Goal: Task Accomplishment & Management: Manage account settings

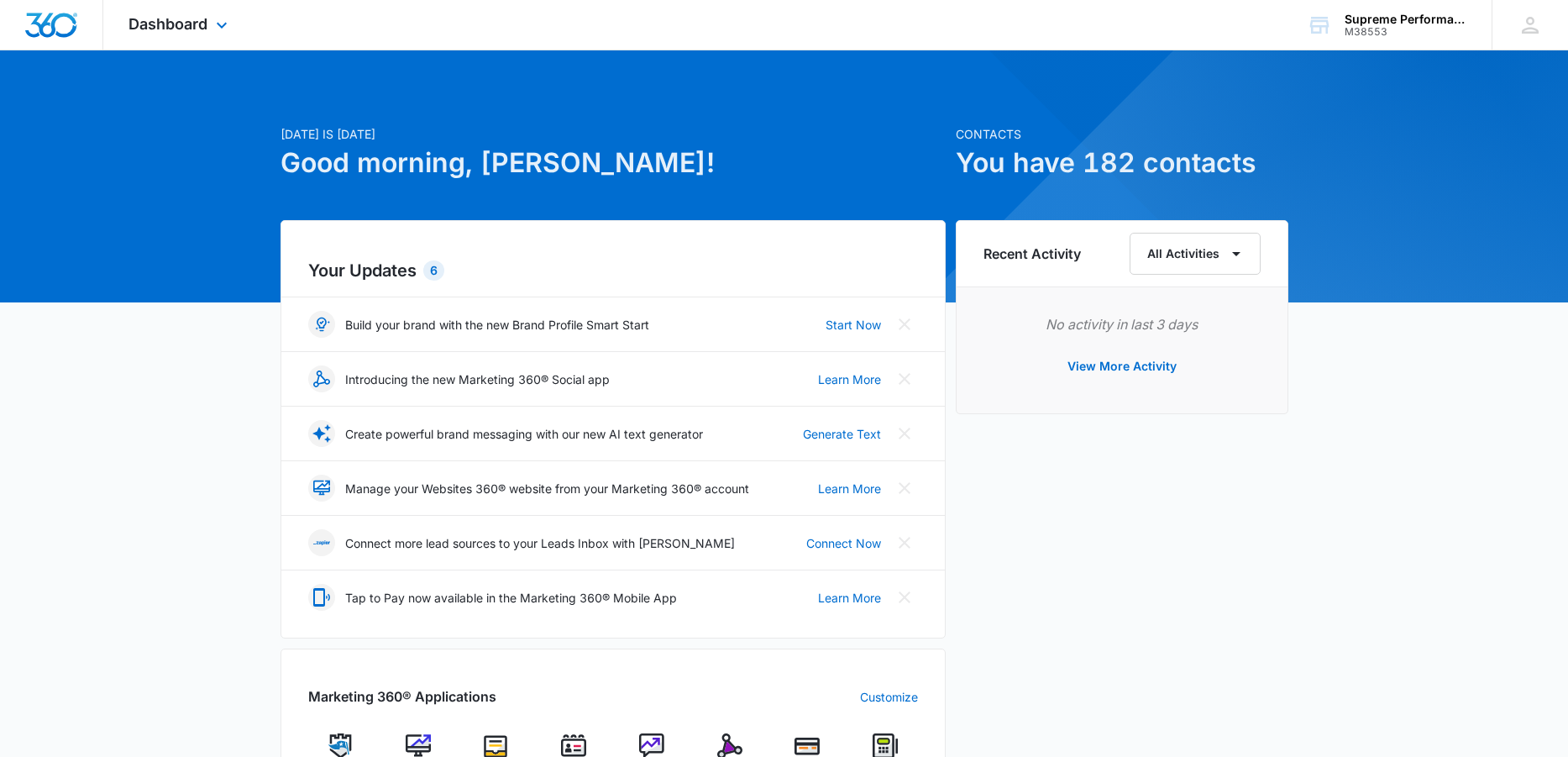
click at [220, 35] on div "Dashboard Apps Reputation Websites Forms CRM Email Social Payments POS Content …" at bounding box center [180, 24] width 154 height 49
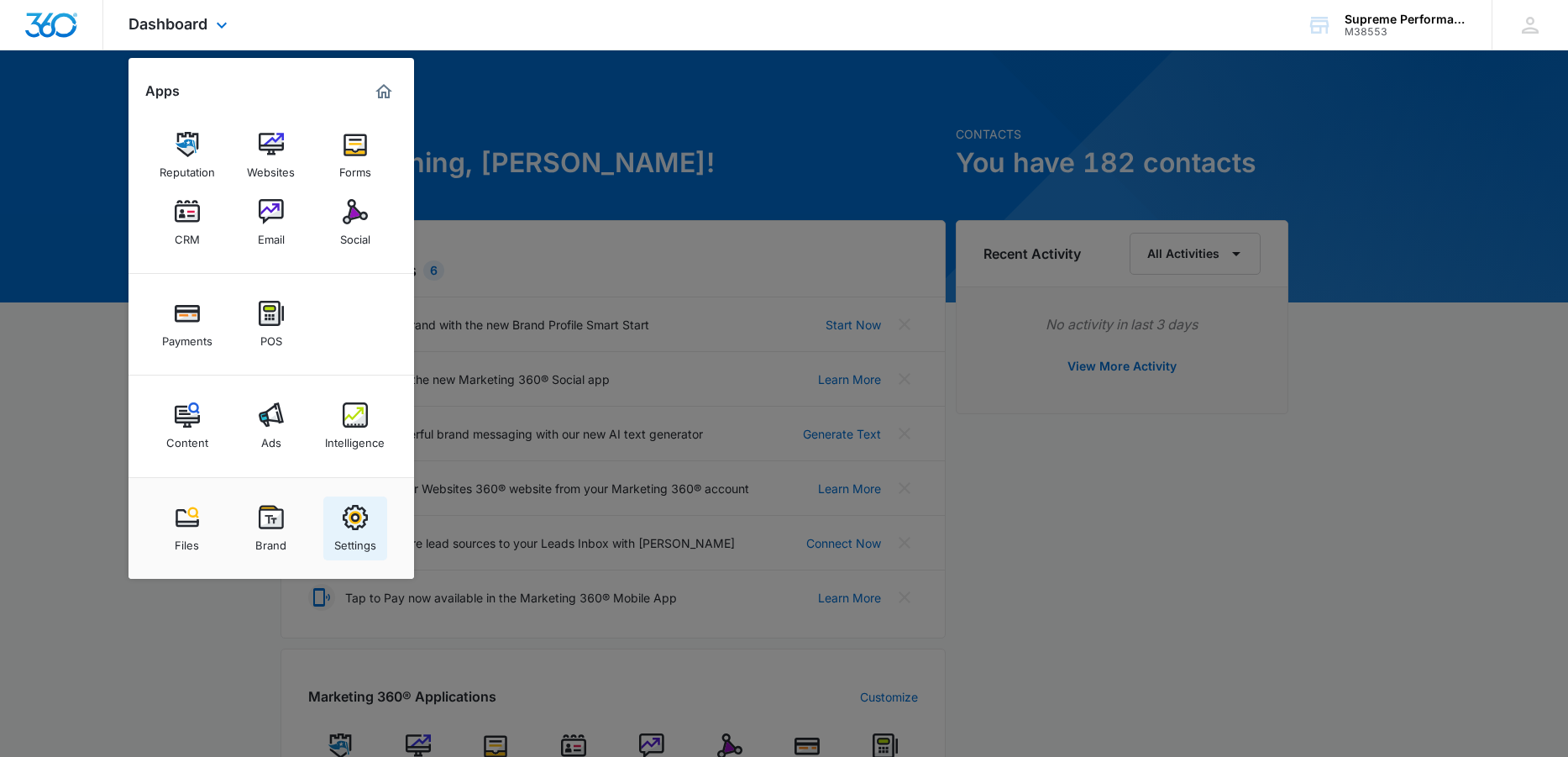
click at [377, 530] on link "Settings" at bounding box center [355, 529] width 64 height 64
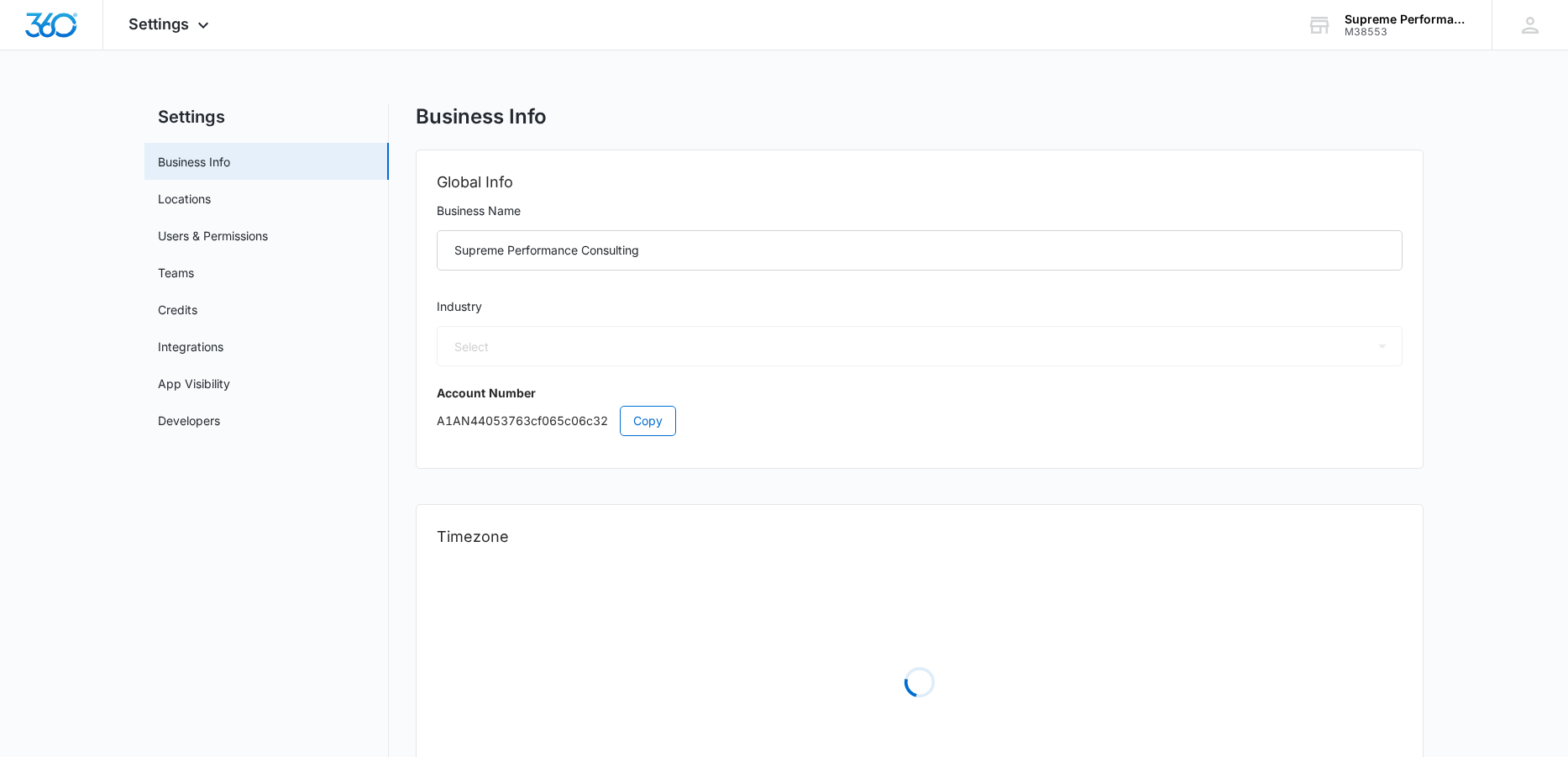
select select "52"
select select "US"
select select "America/New_York"
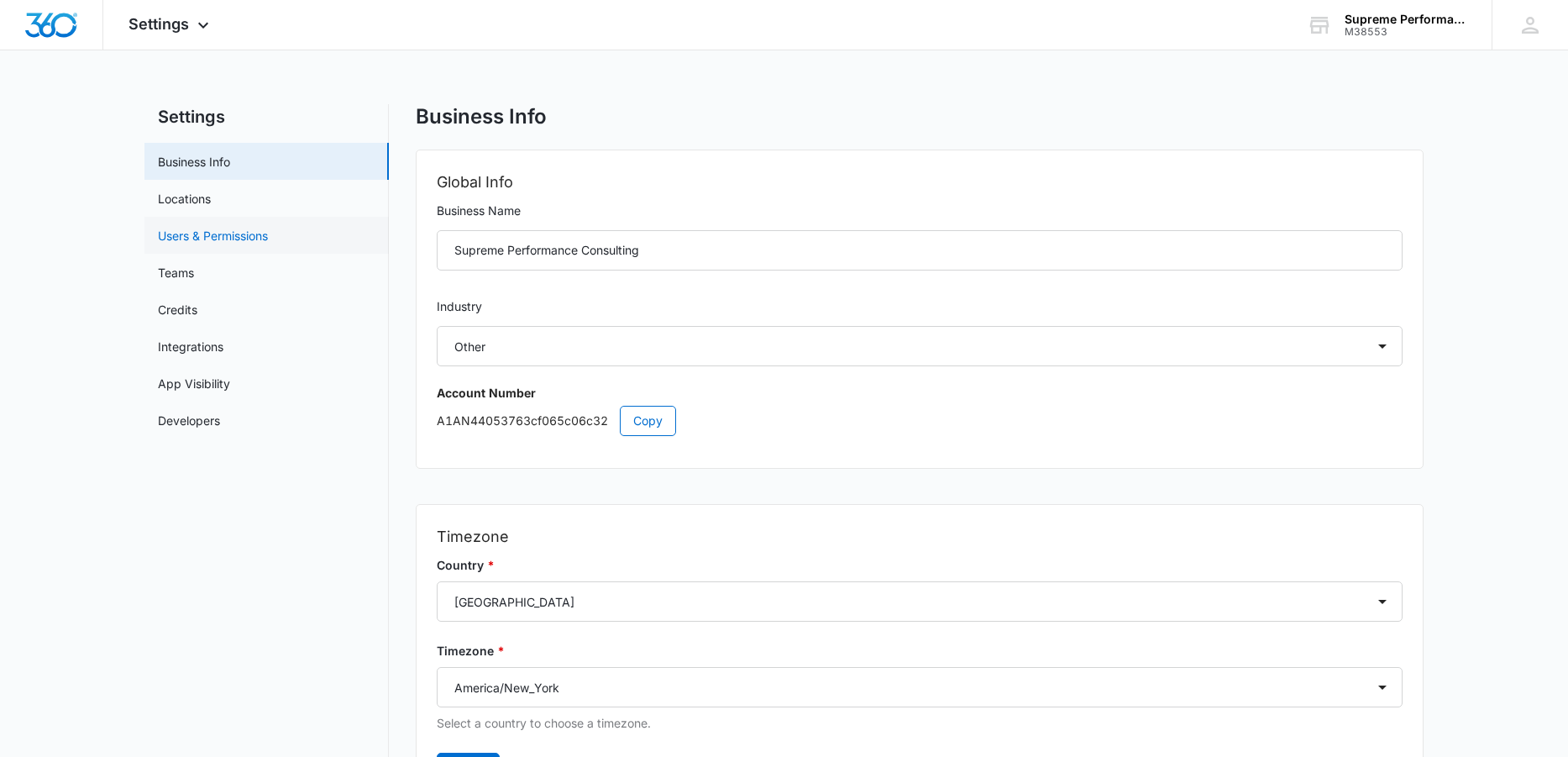
click at [195, 238] on link "Users & Permissions" at bounding box center [213, 235] width 110 height 17
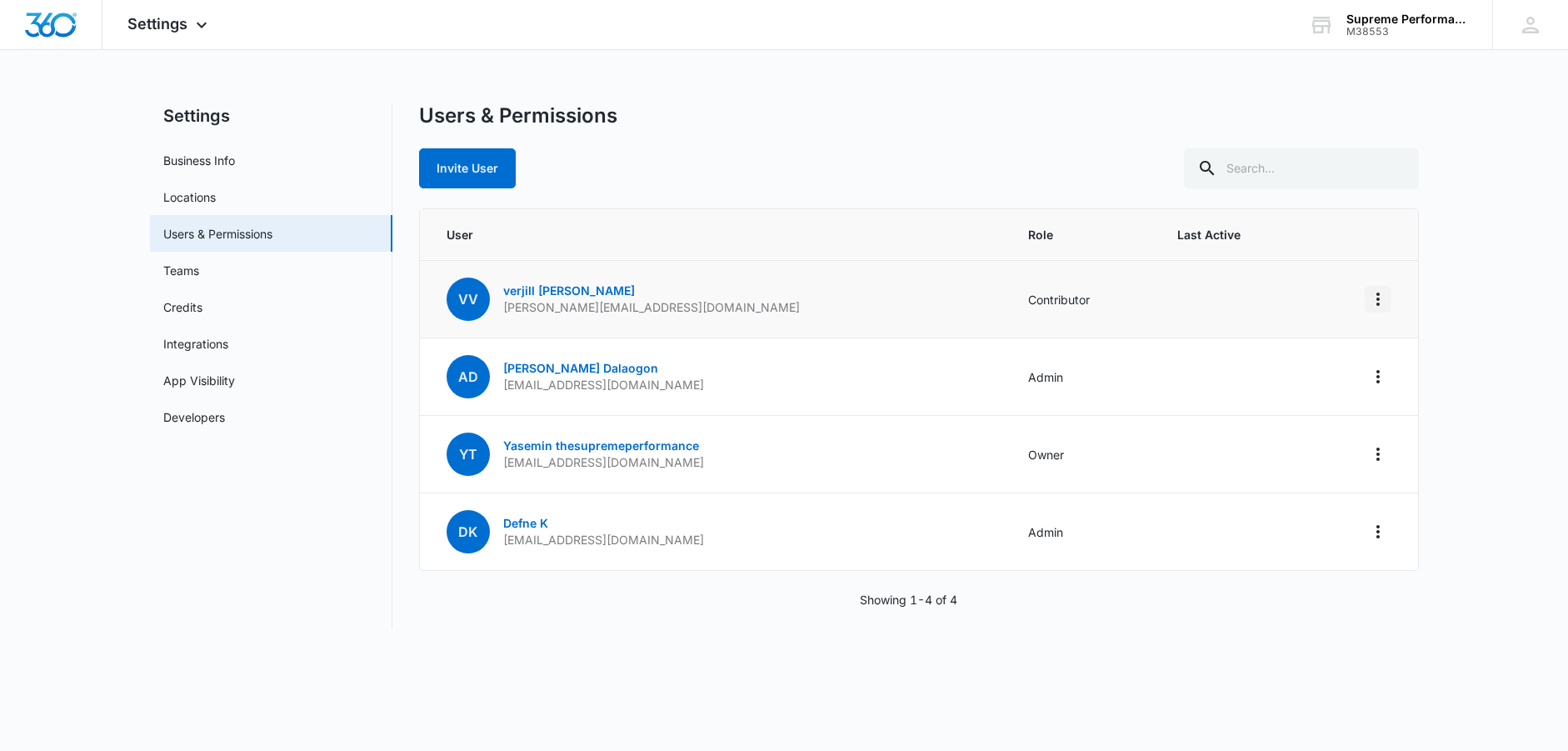
click at [1384, 301] on icon "Actions" at bounding box center [1378, 299] width 20 height 20
click at [551, 285] on link "verjill [PERSON_NAME]" at bounding box center [569, 290] width 132 height 14
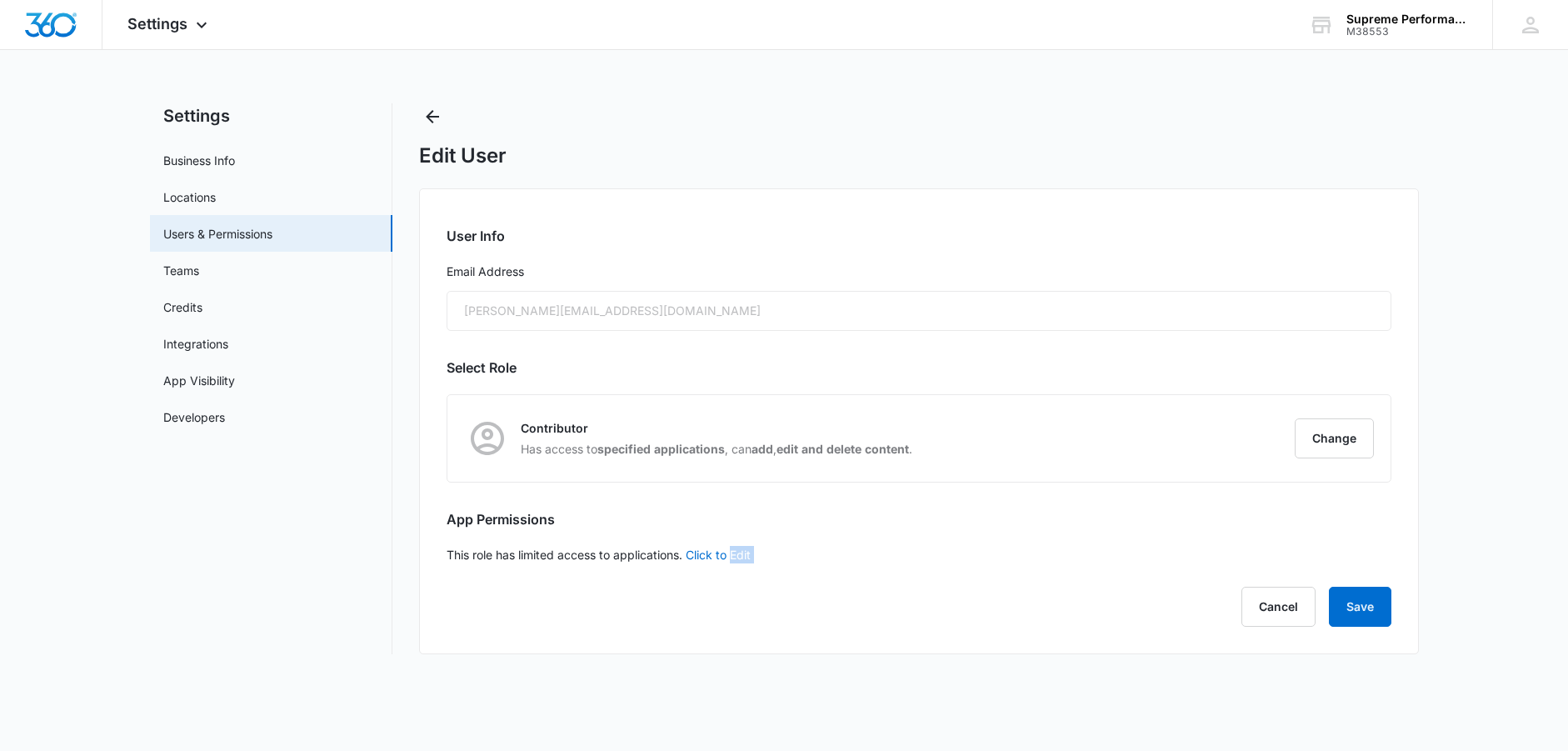
drag, startPoint x: 734, startPoint y: 555, endPoint x: 1049, endPoint y: 565, distance: 315.2
click at [1021, 577] on div "User Info Email Address [PERSON_NAME][EMAIL_ADDRESS][DOMAIN_NAME] Select Role C…" at bounding box center [919, 421] width 1000 height 466
click at [1332, 433] on button "Change" at bounding box center [1335, 438] width 79 height 40
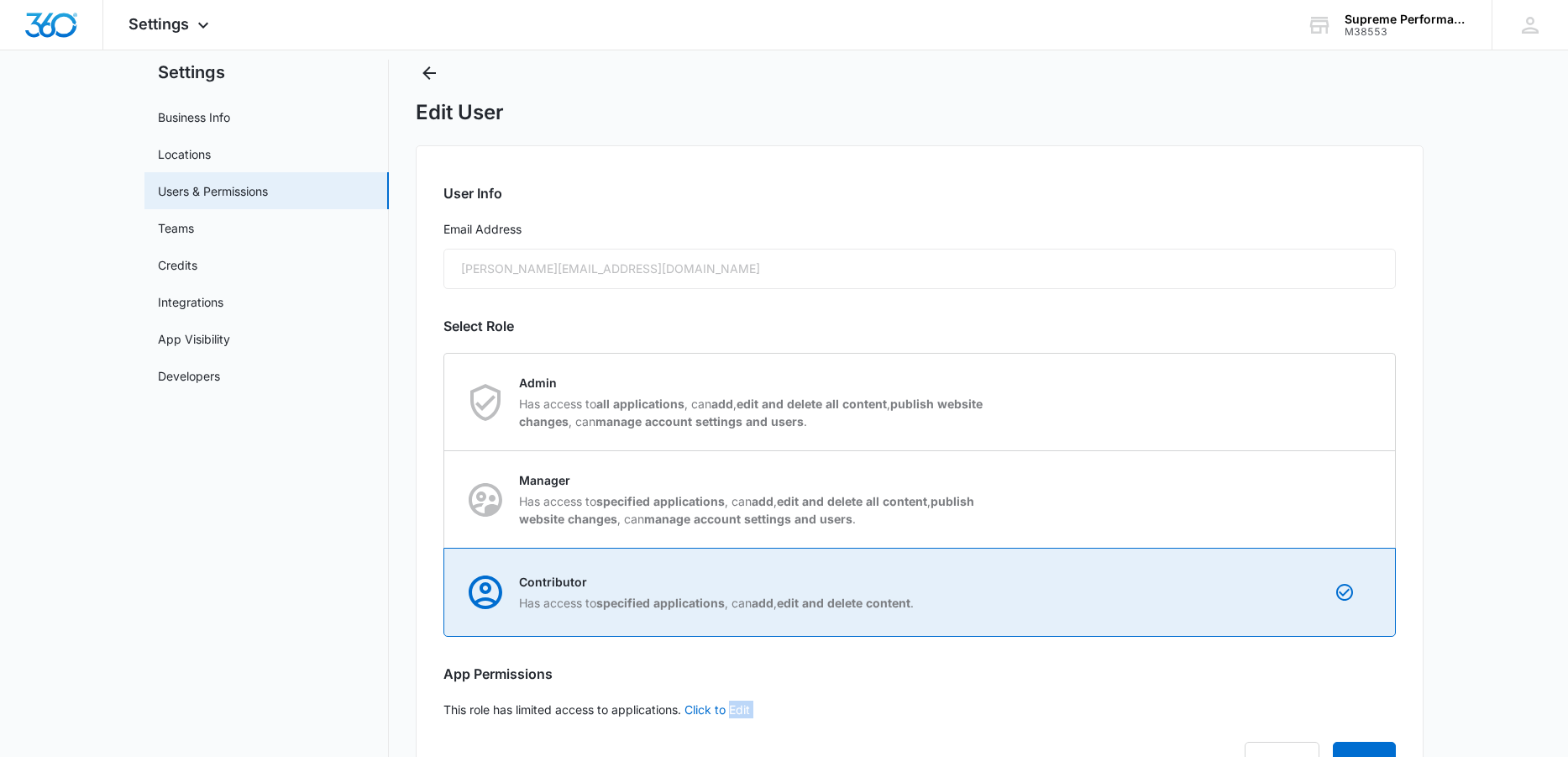
scroll to position [84, 0]
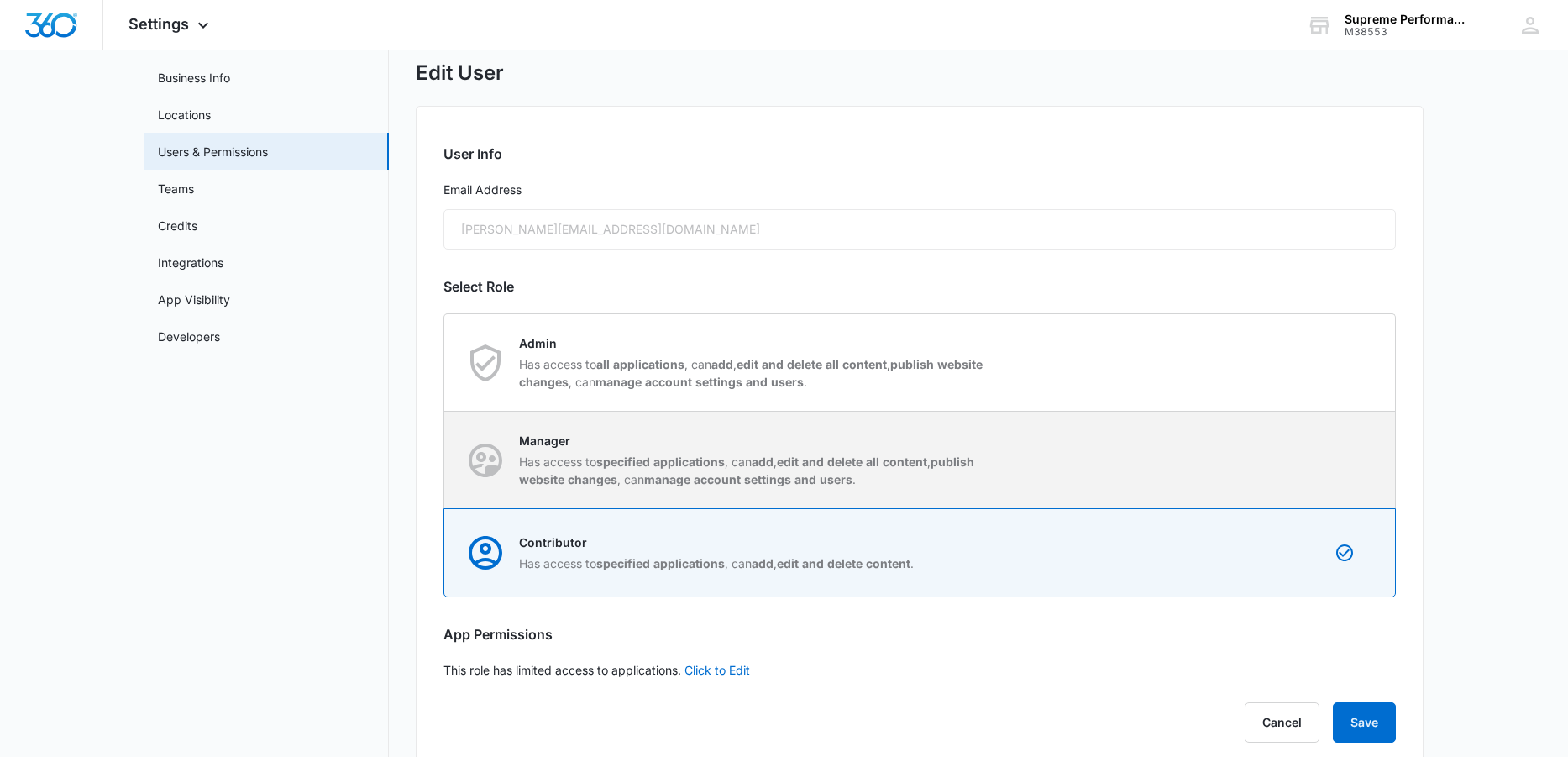
click at [859, 471] on p "Has access to specified applications , can add , edit and delete all content , …" at bounding box center [754, 470] width 472 height 35
click at [446, 460] on input "Manager Has access to specified applications , can add , edit and delete all co…" at bounding box center [445, 459] width 1 height 1
radio input "true"
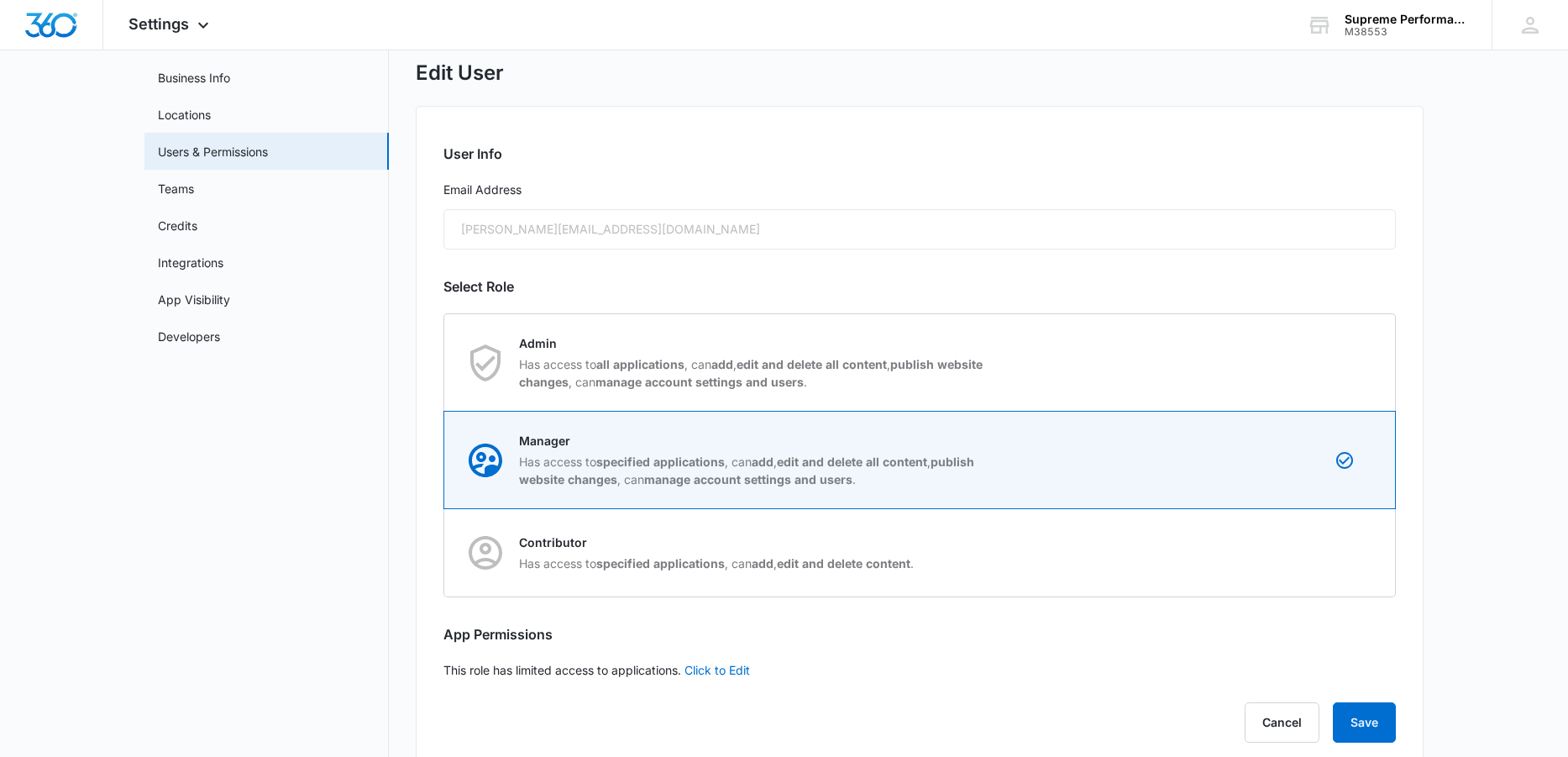
scroll to position [117, 0]
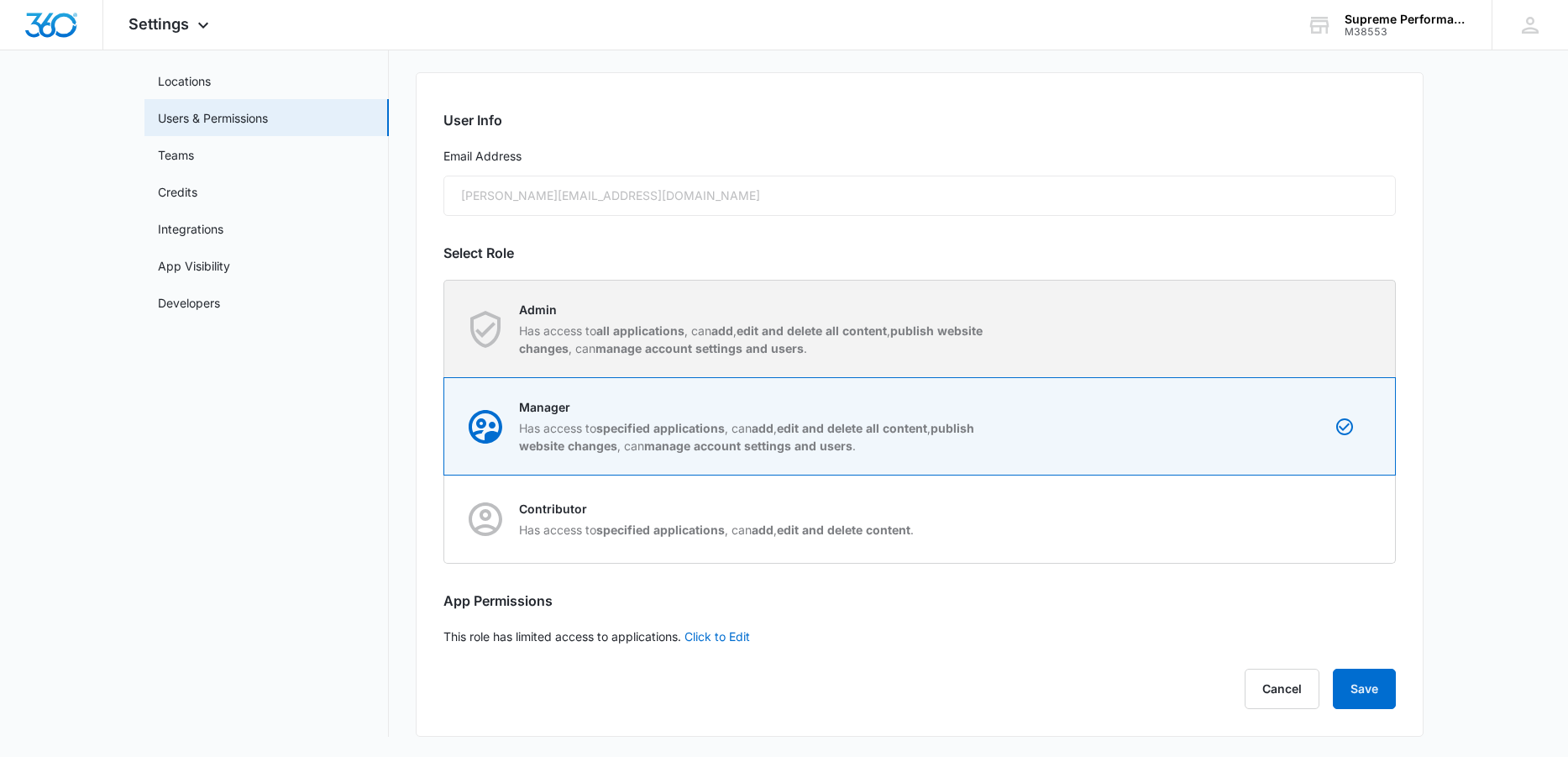
click at [695, 346] on strong "manage account settings and users" at bounding box center [699, 348] width 208 height 15
click at [446, 329] on input "Admin Has access to all applications , can add , edit and delete all content , …" at bounding box center [445, 328] width 1 height 1
radio input "true"
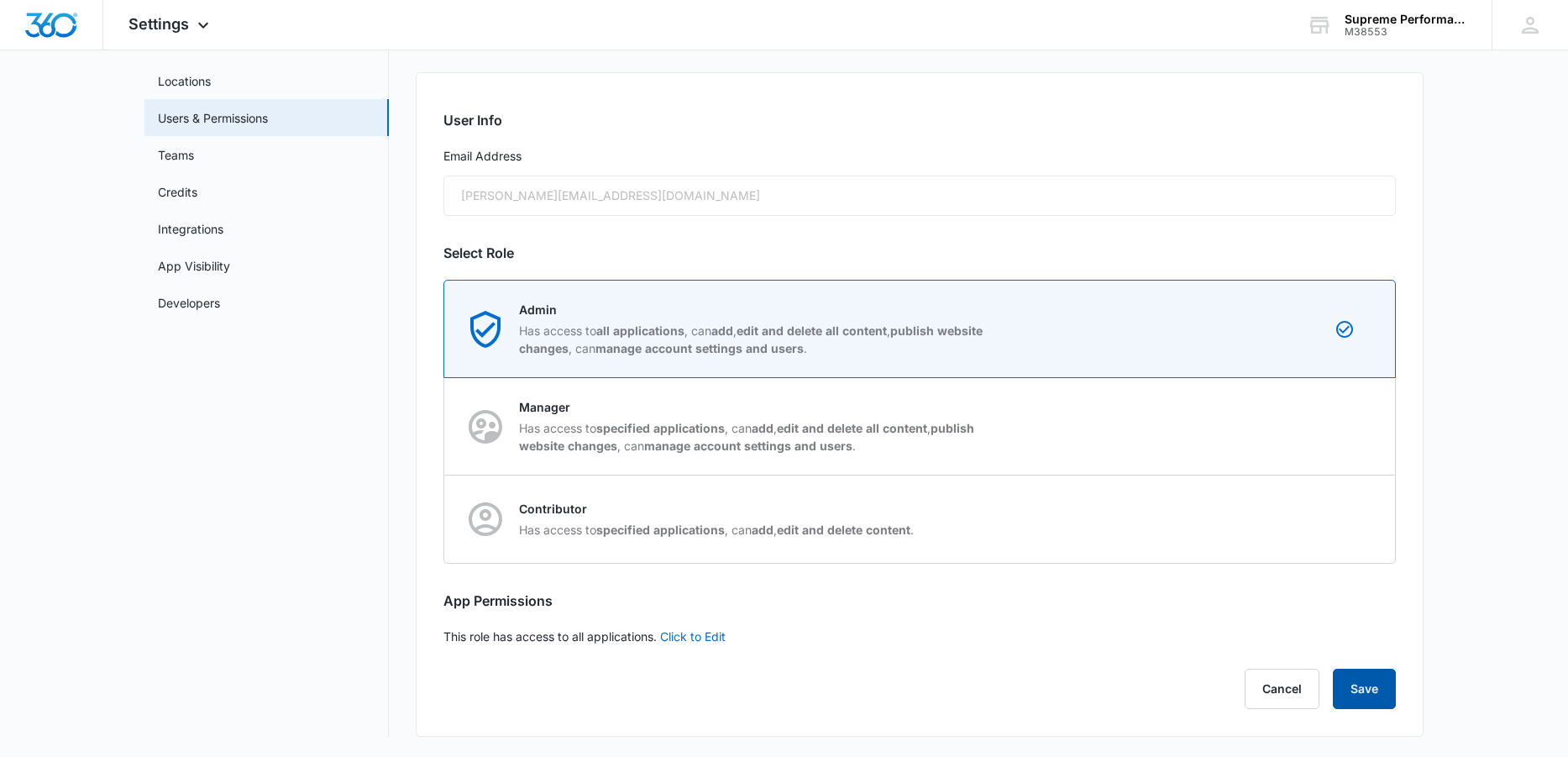
click at [1366, 677] on button "Save" at bounding box center [1365, 688] width 63 height 41
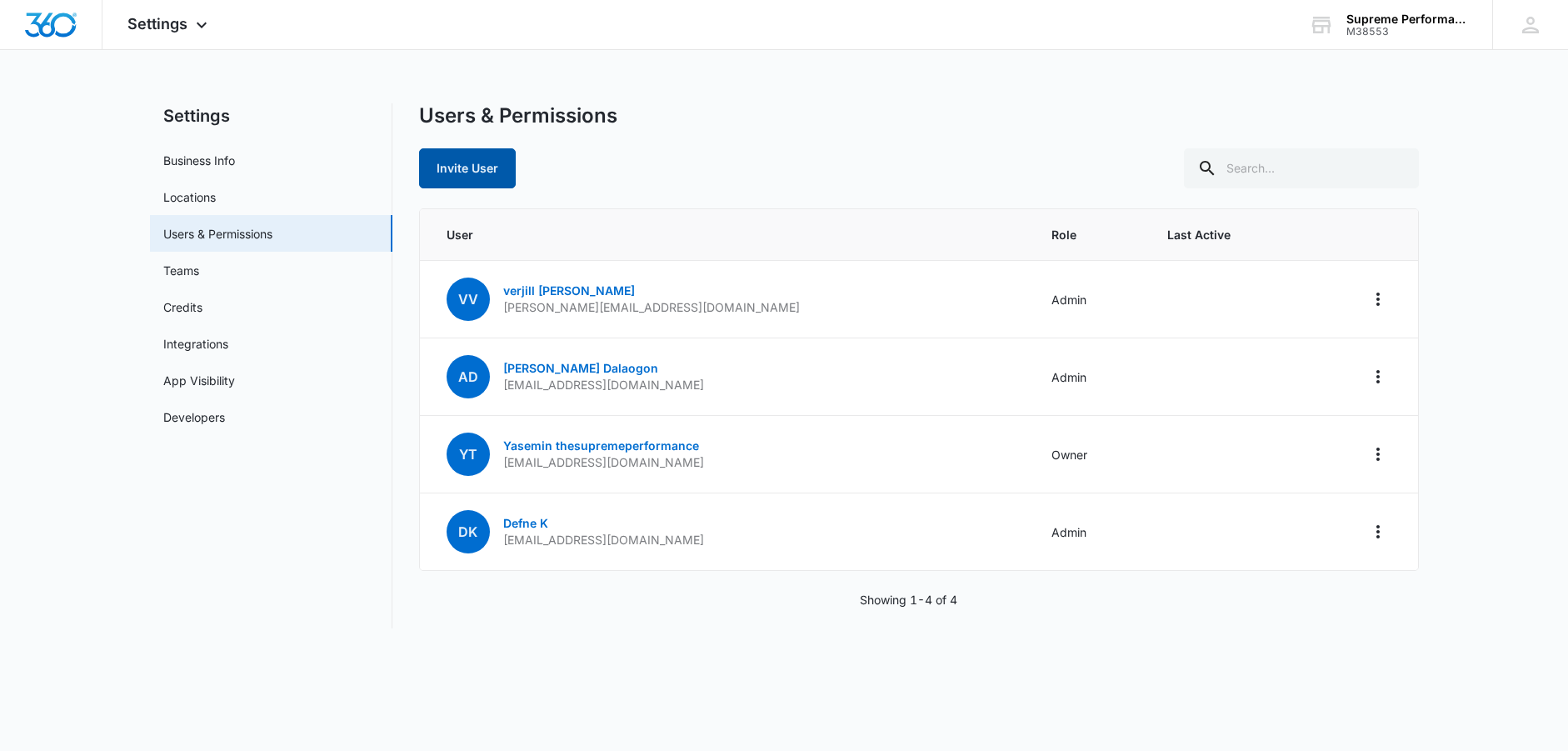
click at [475, 160] on button "Invite User" at bounding box center [467, 168] width 97 height 40
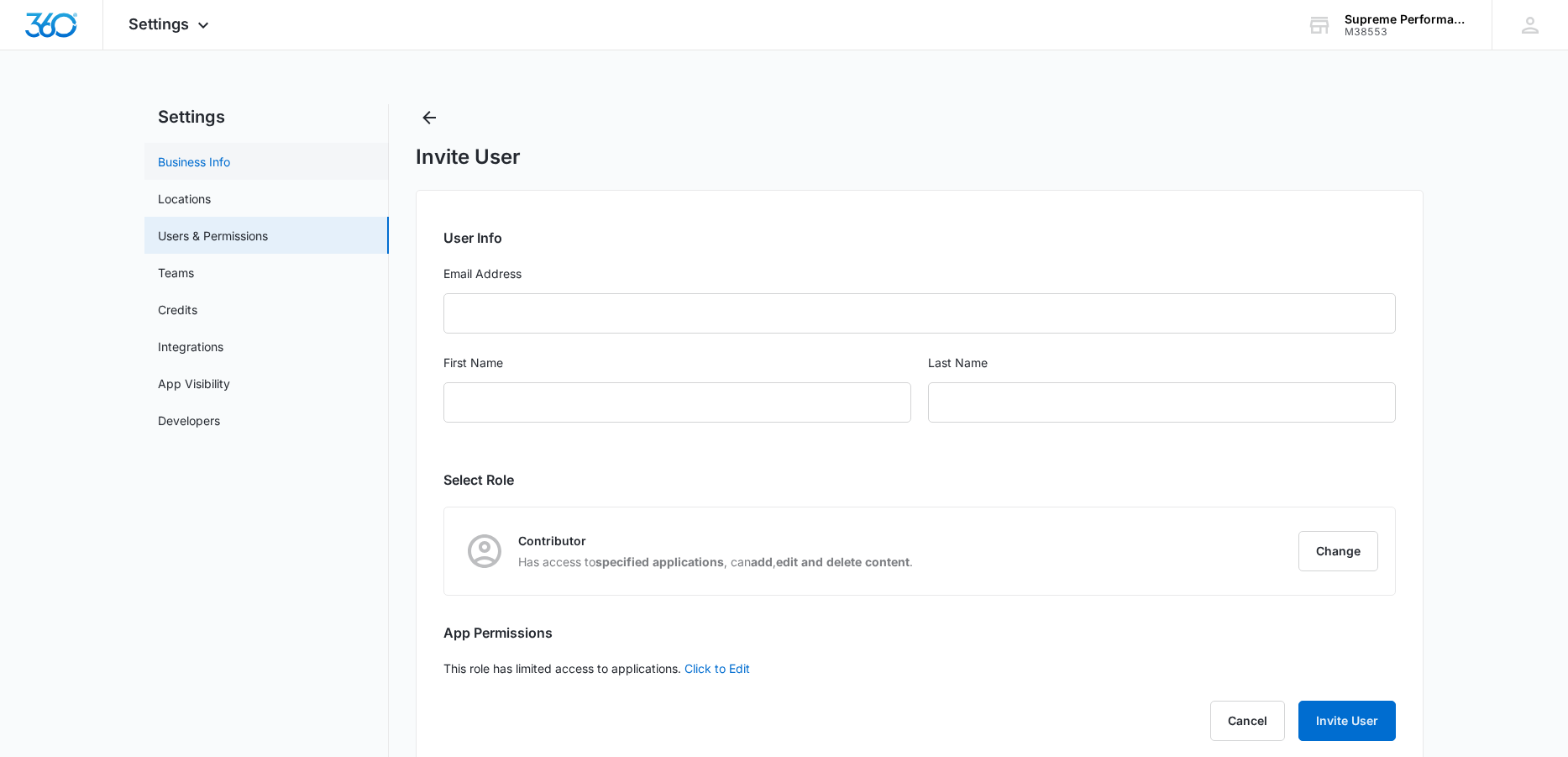
click at [205, 156] on link "Business Info" at bounding box center [194, 162] width 73 height 17
select select "52"
select select "US"
select select "America/New_York"
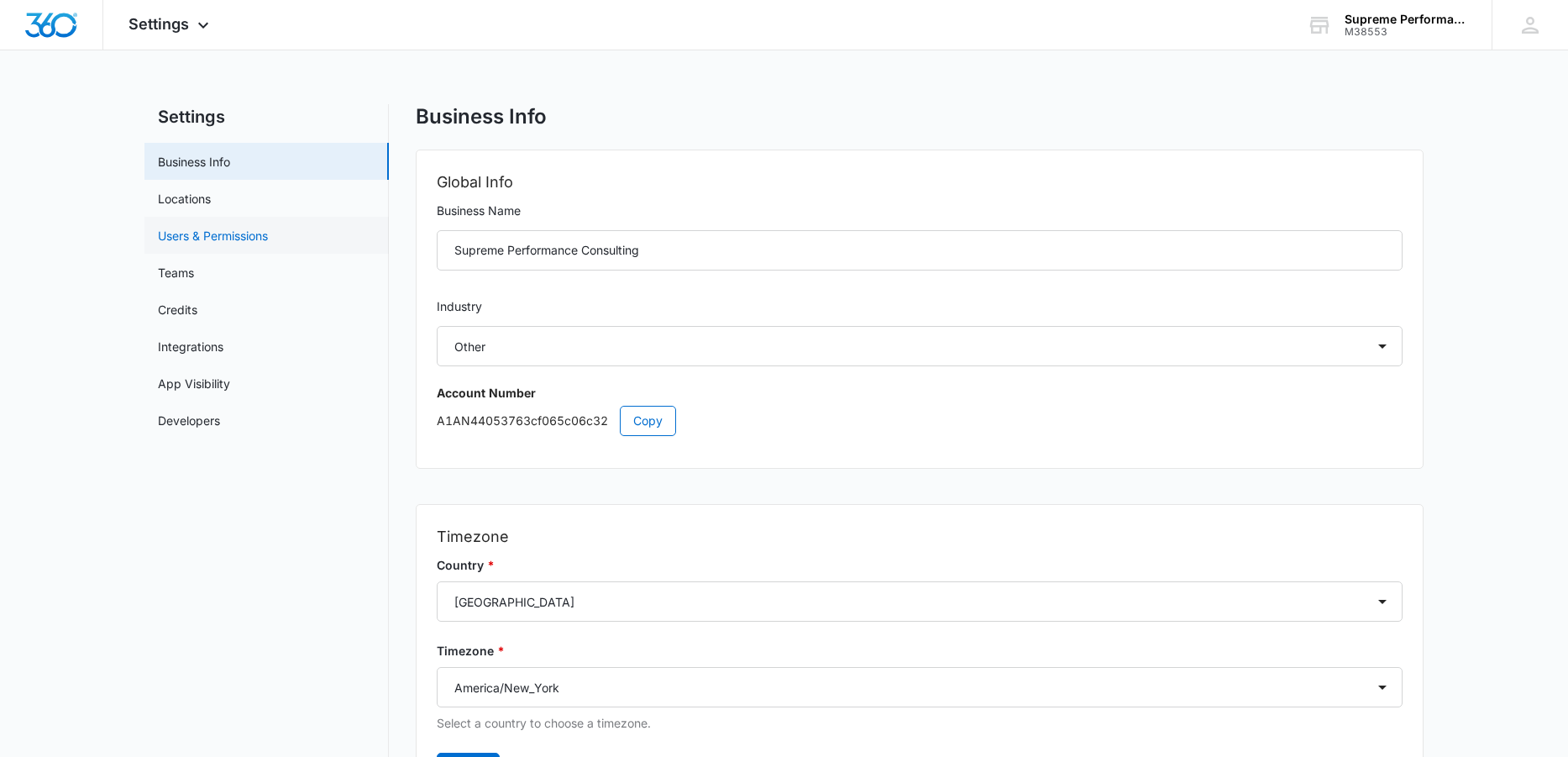
click at [236, 231] on link "Users & Permissions" at bounding box center [213, 235] width 110 height 17
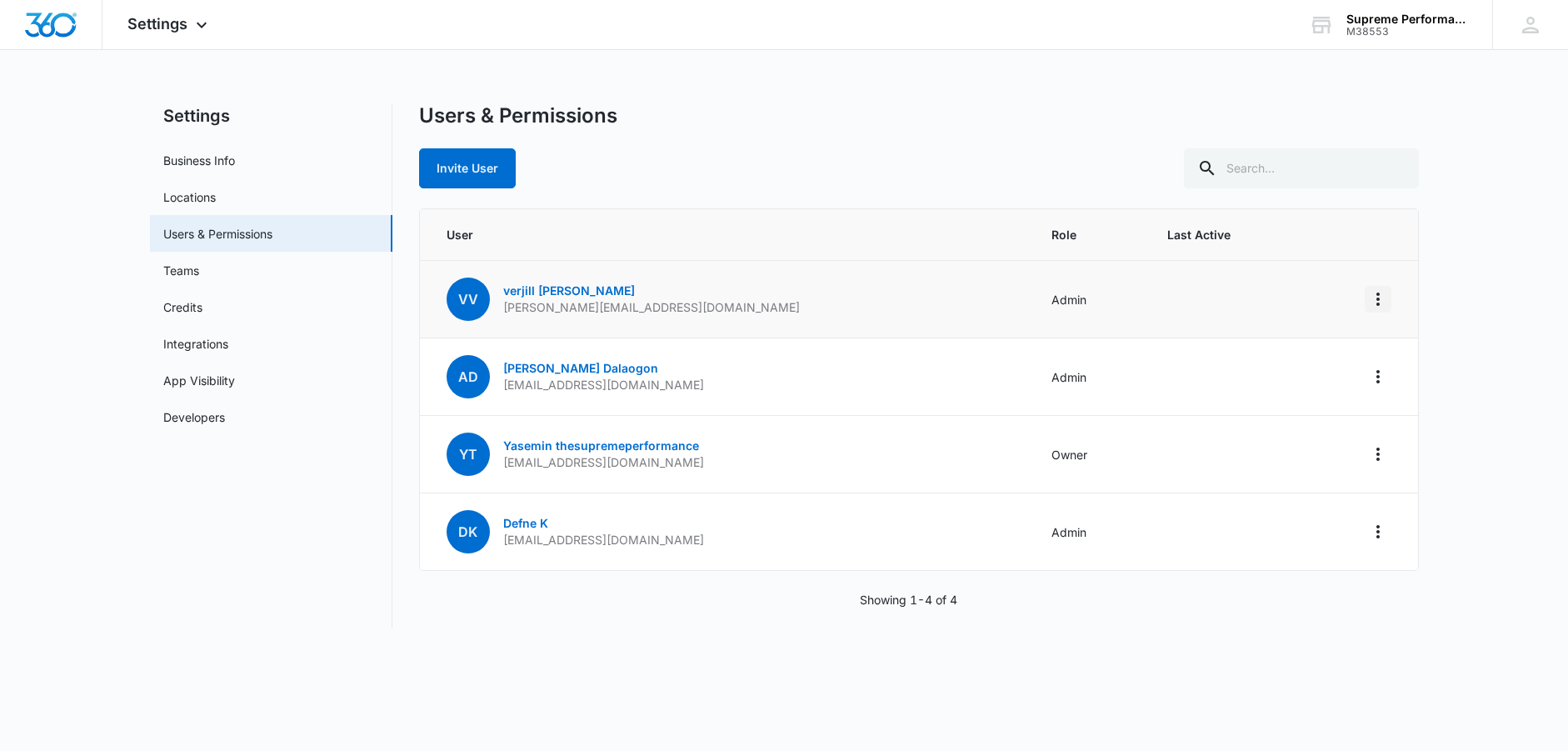
click at [1375, 302] on icon "Actions" at bounding box center [1378, 299] width 20 height 20
click at [555, 294] on link "verjill [PERSON_NAME]" at bounding box center [569, 290] width 132 height 14
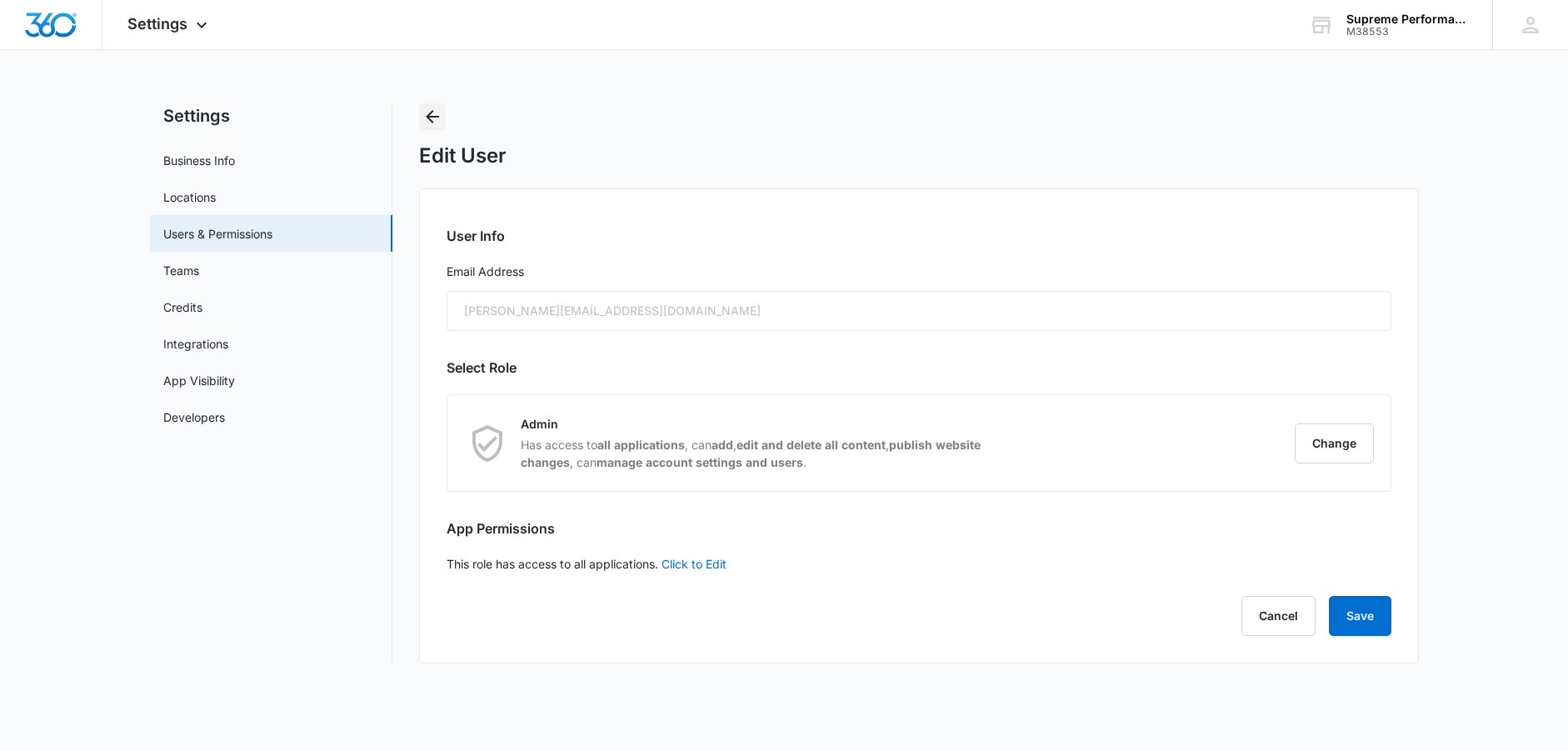
click at [434, 115] on icon "Back" at bounding box center [432, 116] width 20 height 20
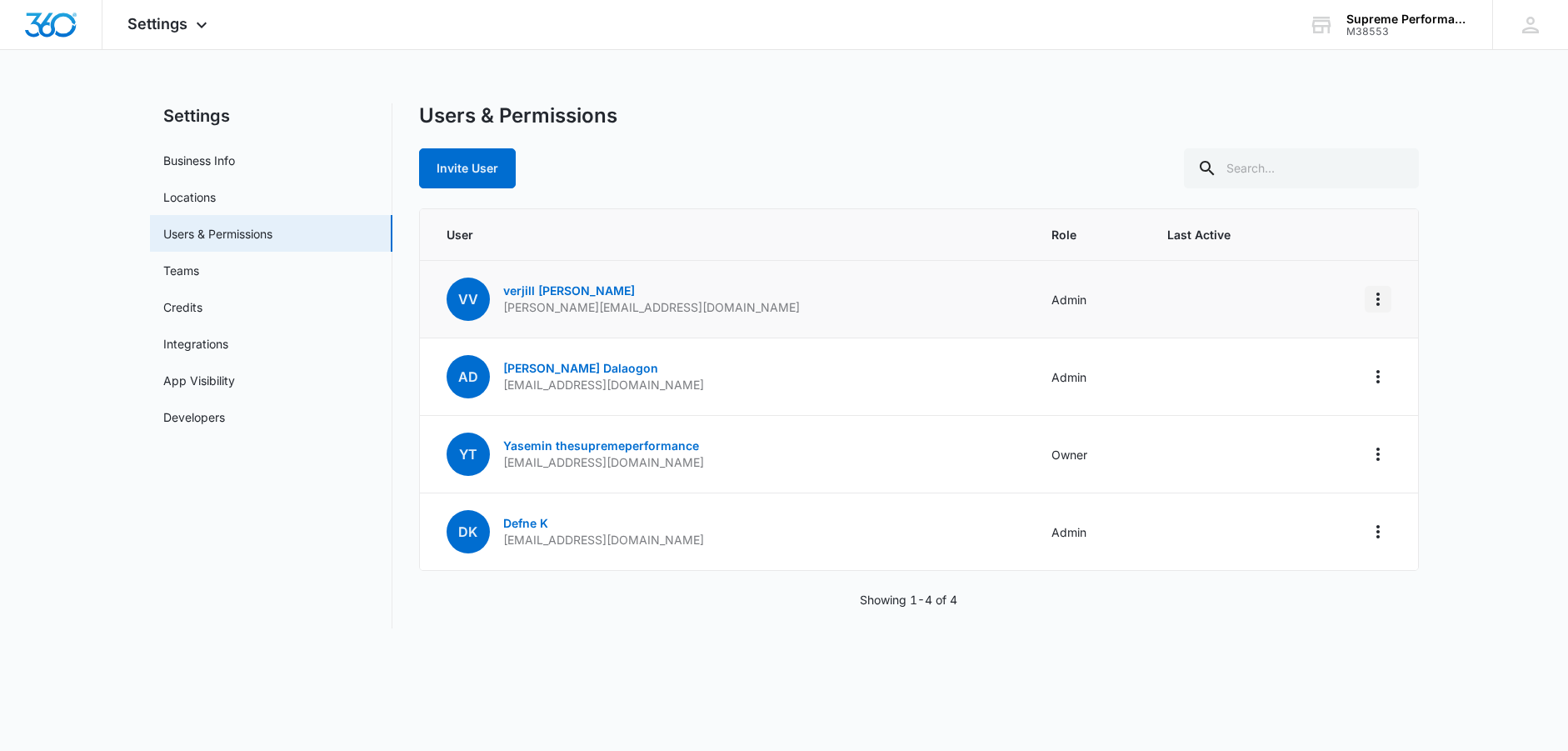
click at [1379, 303] on icon "Actions" at bounding box center [1378, 299] width 3 height 13
drag, startPoint x: 669, startPoint y: 304, endPoint x: 501, endPoint y: 311, distance: 168.1
click at [501, 311] on td "vV verjill Villegas [EMAIL_ADDRESS][DOMAIN_NAME]" at bounding box center [725, 300] width 612 height 78
copy p "[PERSON_NAME][EMAIL_ADDRESS][DOMAIN_NAME]"
click at [1384, 296] on icon "Actions" at bounding box center [1378, 299] width 20 height 20
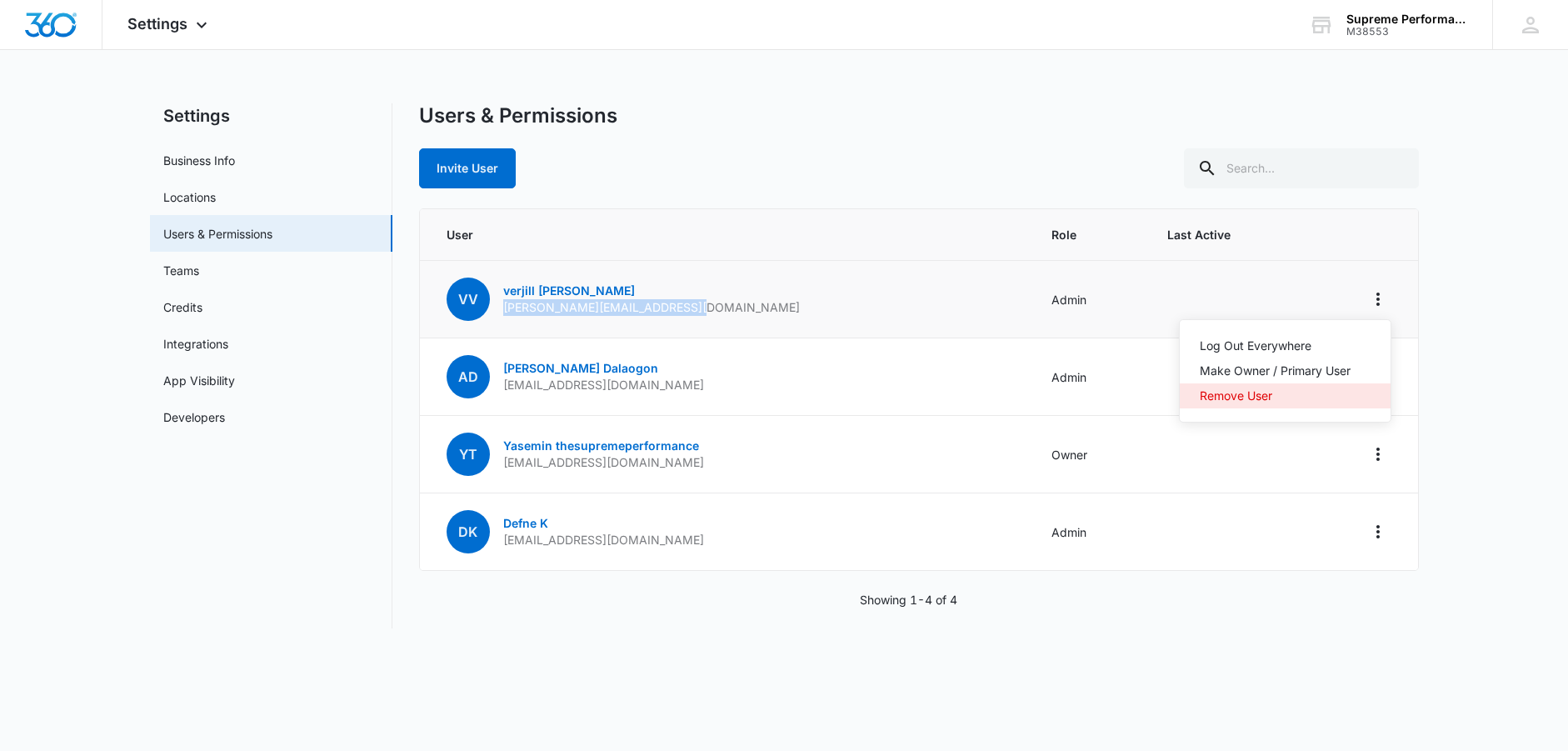
click at [1253, 394] on div "Remove User" at bounding box center [1275, 396] width 151 height 12
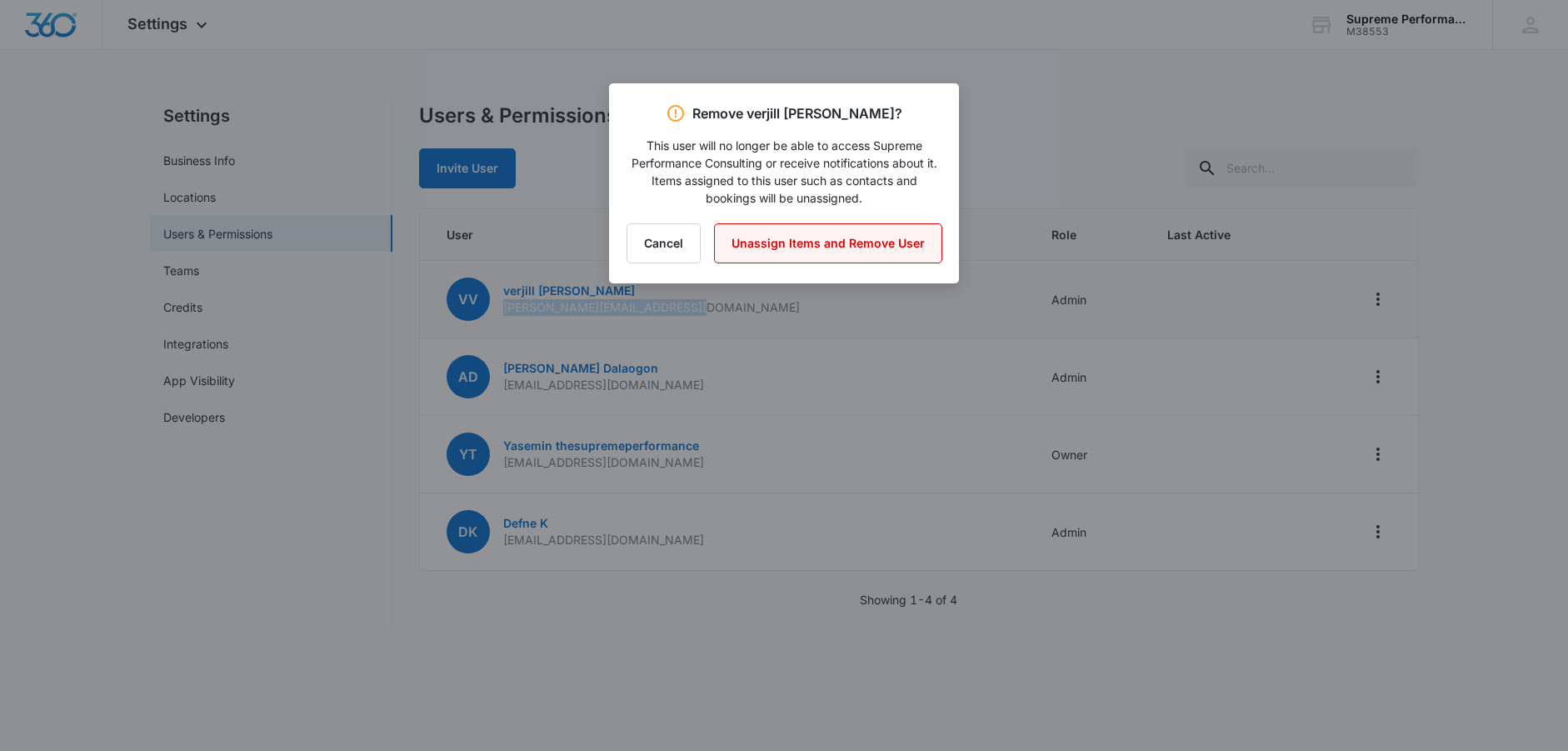
click at [824, 244] on button "Unassign Items and Remove User" at bounding box center [828, 243] width 229 height 40
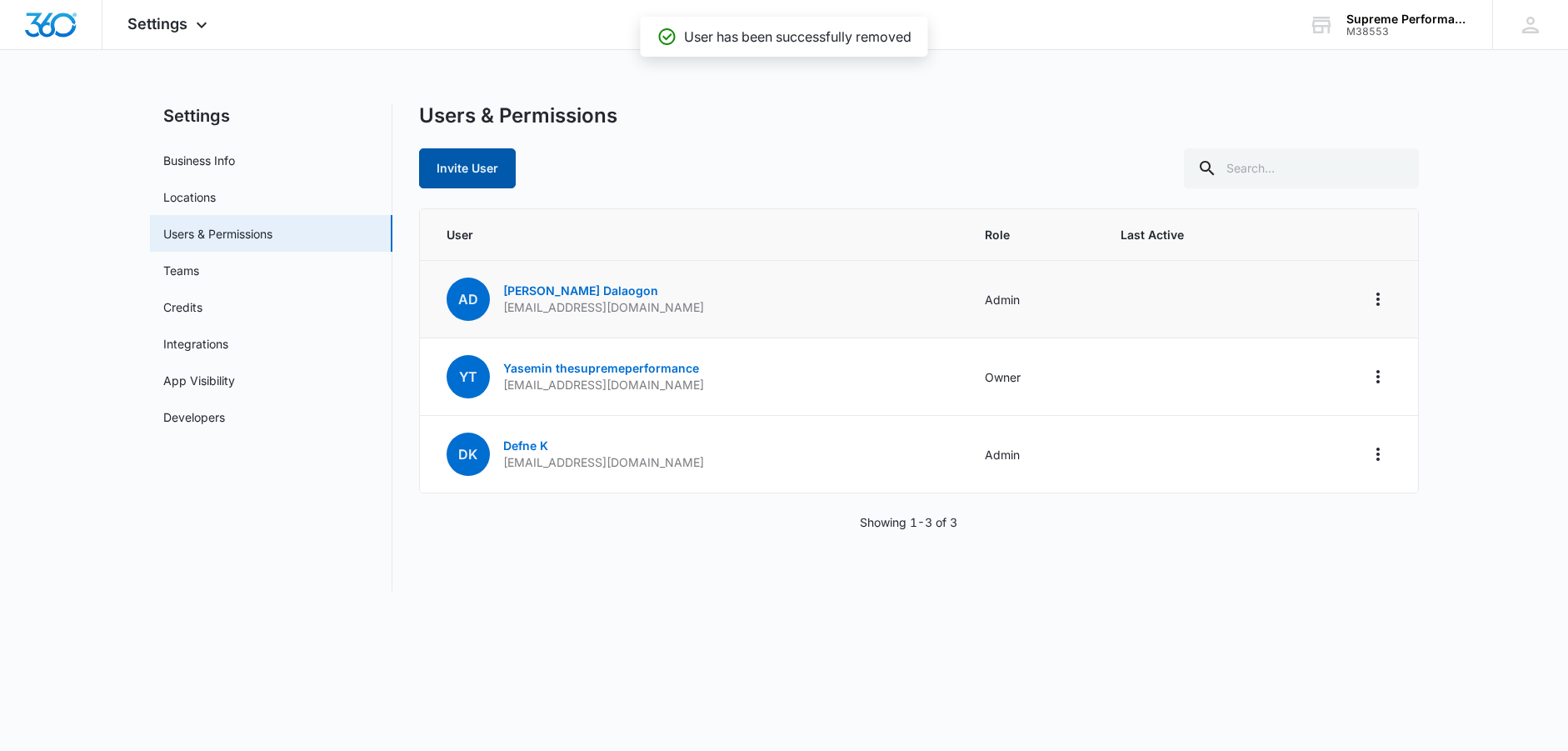
click at [494, 170] on button "Invite User" at bounding box center [467, 168] width 97 height 40
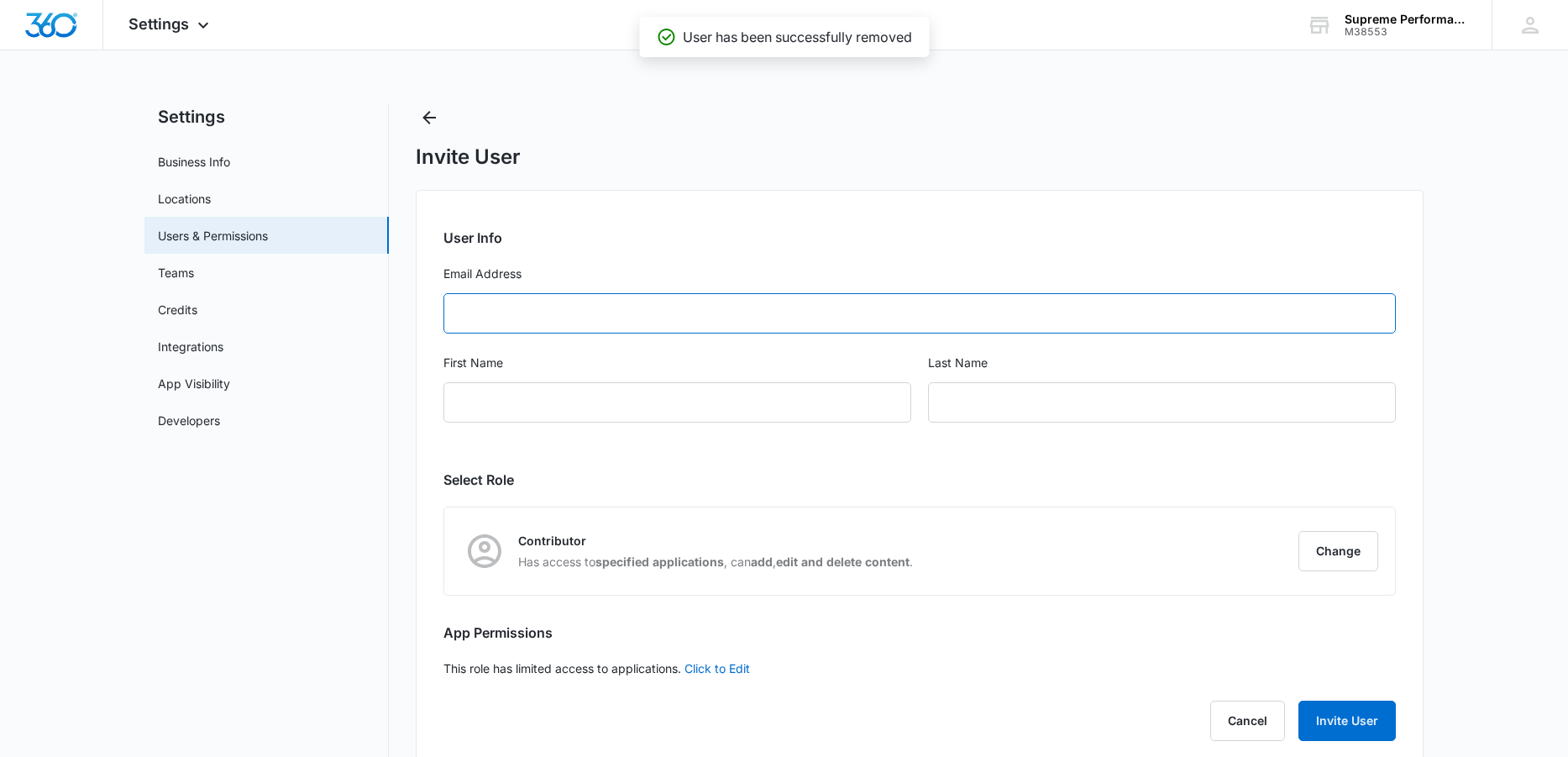
paste input "[PERSON_NAME][EMAIL_ADDRESS][DOMAIN_NAME]"
type input "[PERSON_NAME][EMAIL_ADDRESS][DOMAIN_NAME]"
type input "verjill"
type input "[PERSON_NAME]"
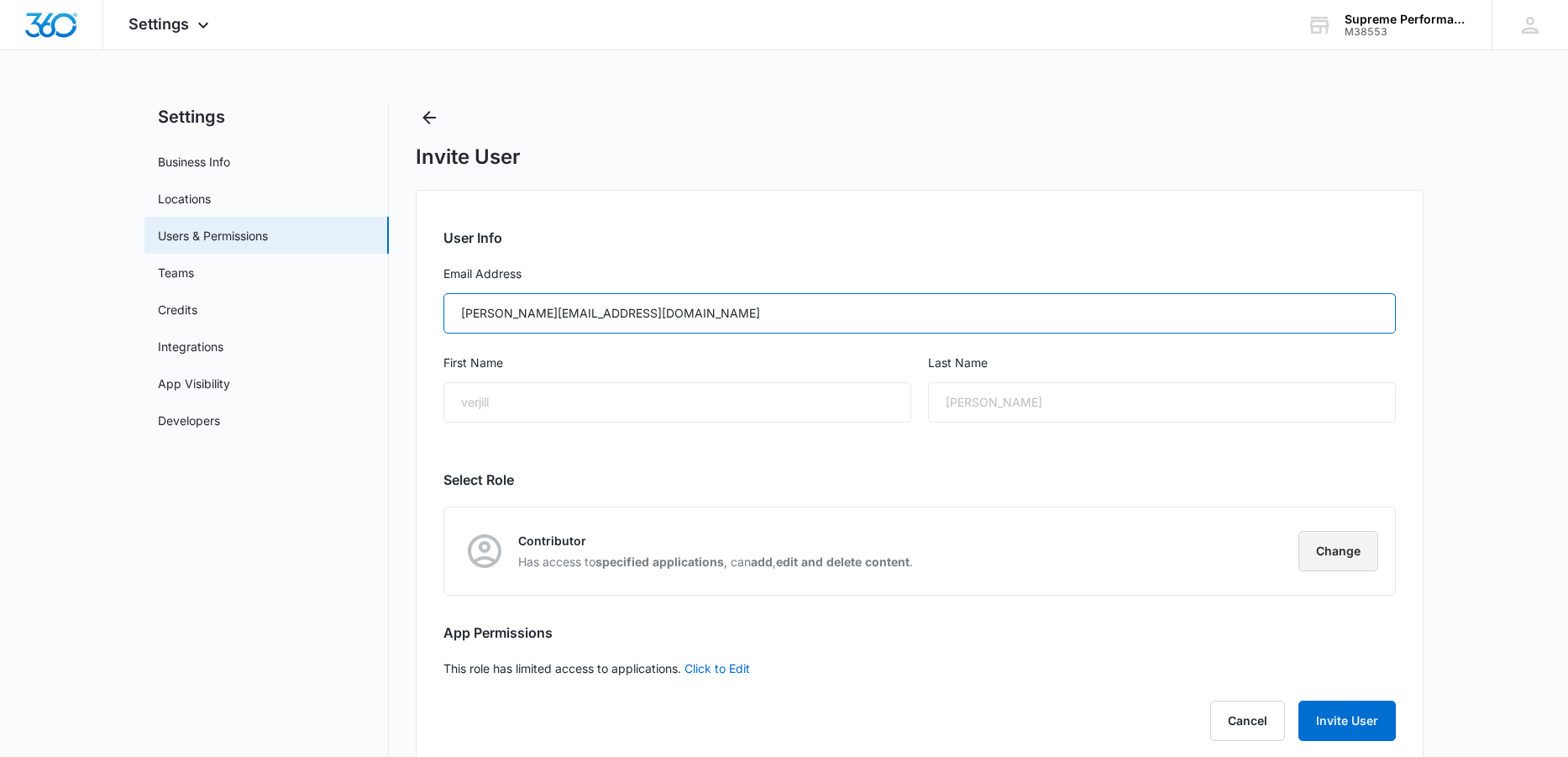
type input "[PERSON_NAME][EMAIL_ADDRESS][DOMAIN_NAME]"
click at [1346, 550] on button "Change" at bounding box center [1338, 551] width 79 height 41
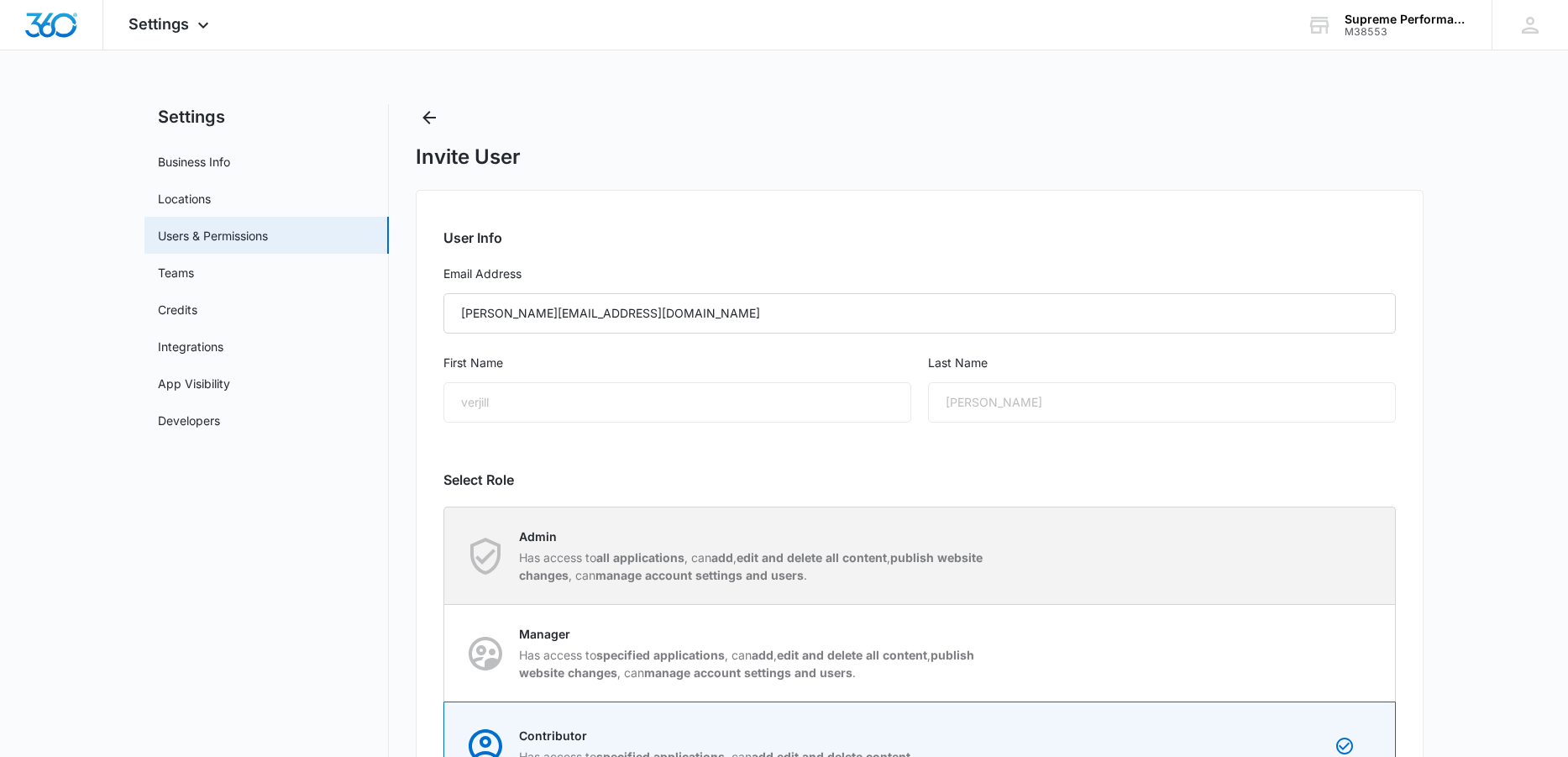
click at [613, 551] on strong "all applications" at bounding box center [640, 557] width 88 height 15
click at [446, 555] on input "Admin Has access to all applications , can add , edit and delete all content , …" at bounding box center [445, 555] width 1 height 1
radio input "true"
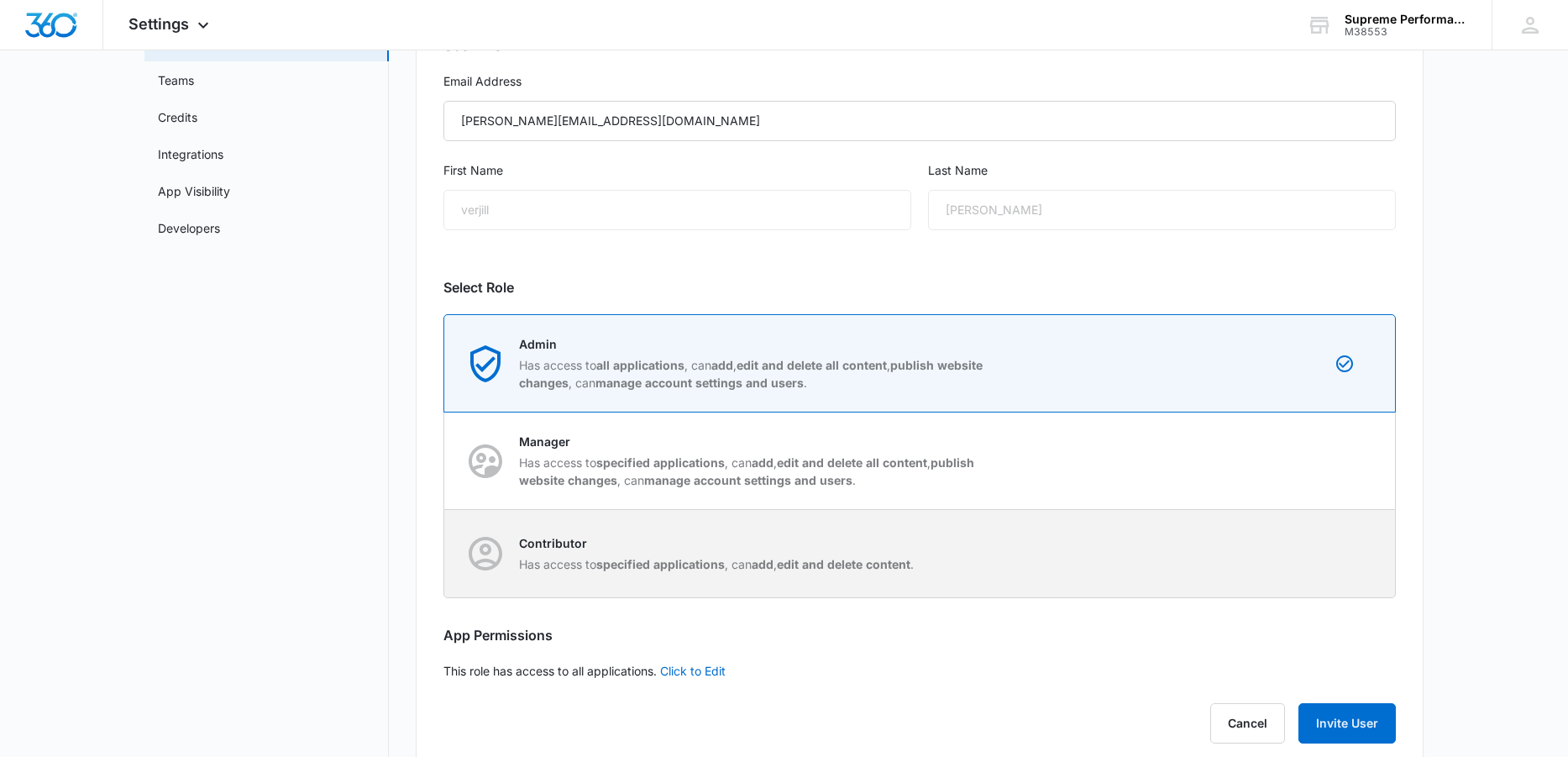
scroll to position [227, 0]
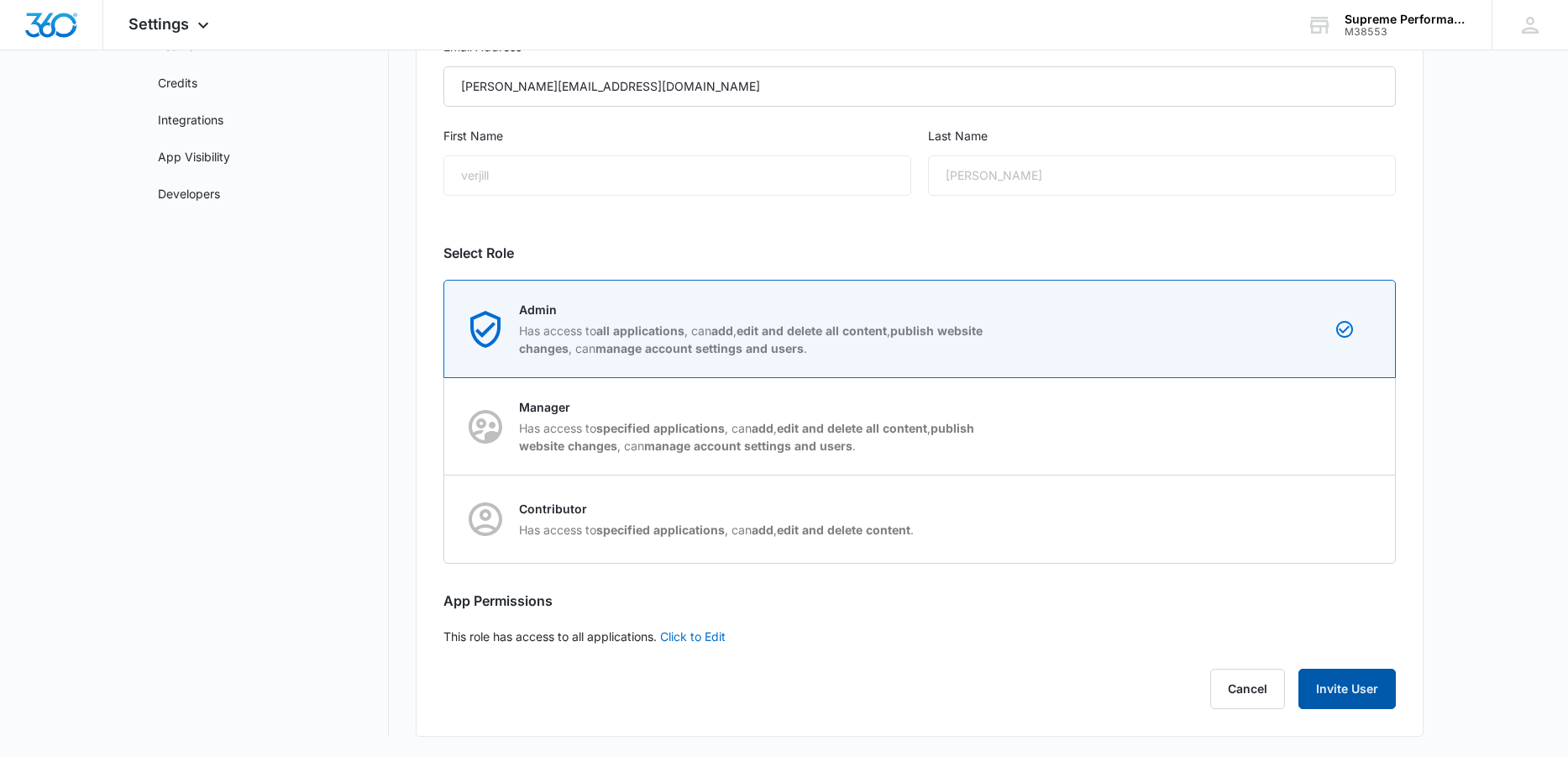
click at [1356, 685] on button "Invite User" at bounding box center [1347, 688] width 98 height 41
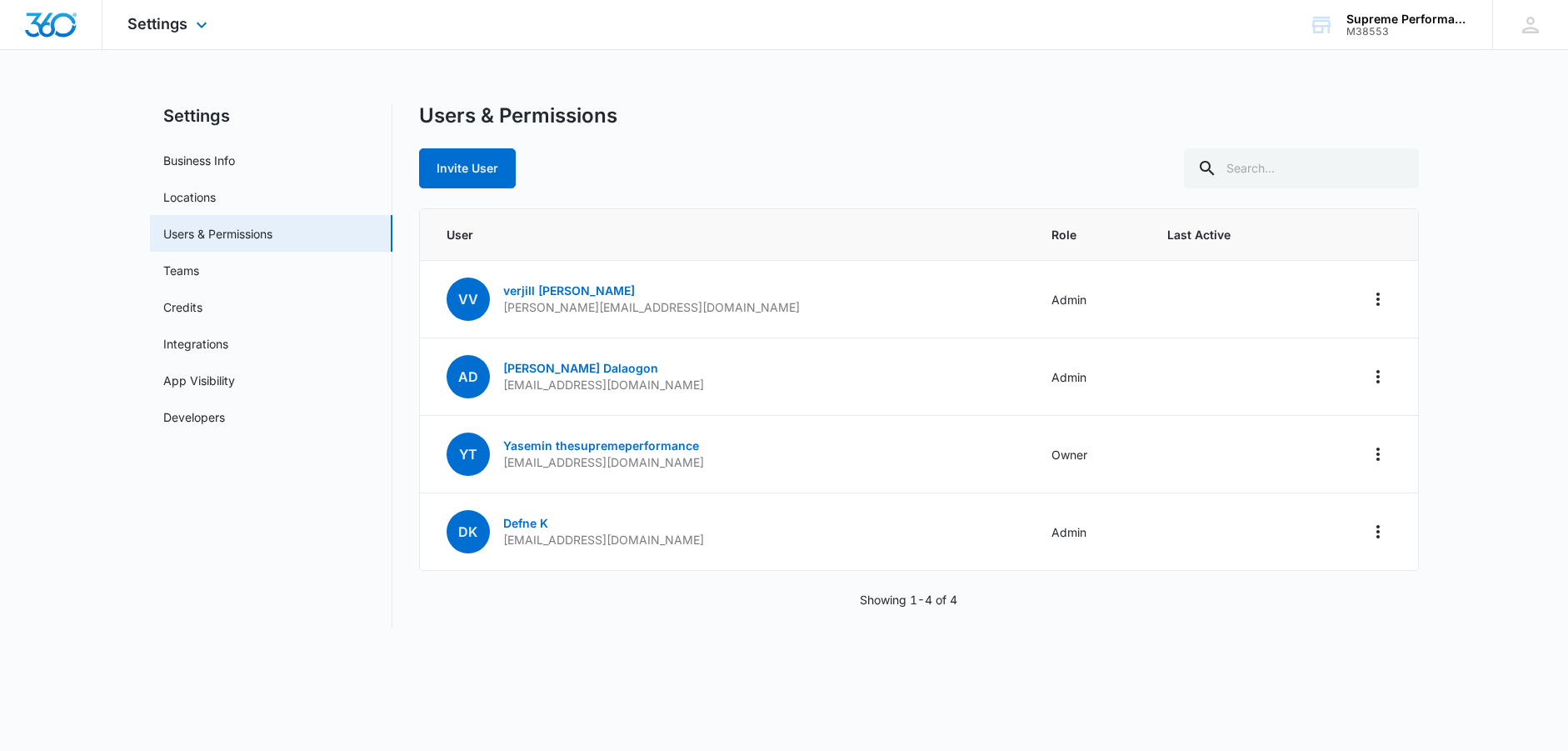
click at [196, 36] on div "Settings Apps Reputation Websites Forms CRM Email Social Payments POS Content A…" at bounding box center [170, 24] width 135 height 49
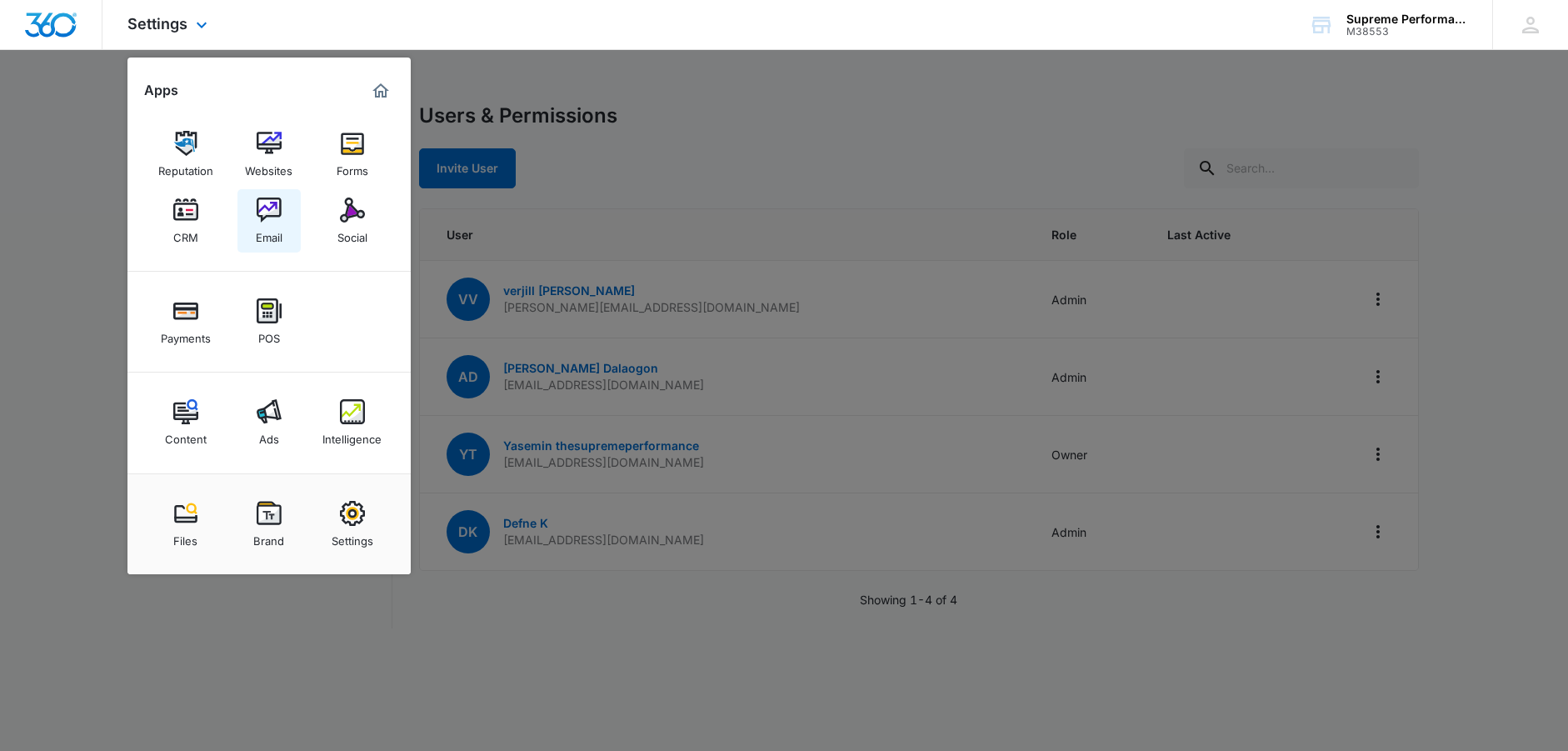
click at [282, 230] on link "Email" at bounding box center [269, 221] width 63 height 63
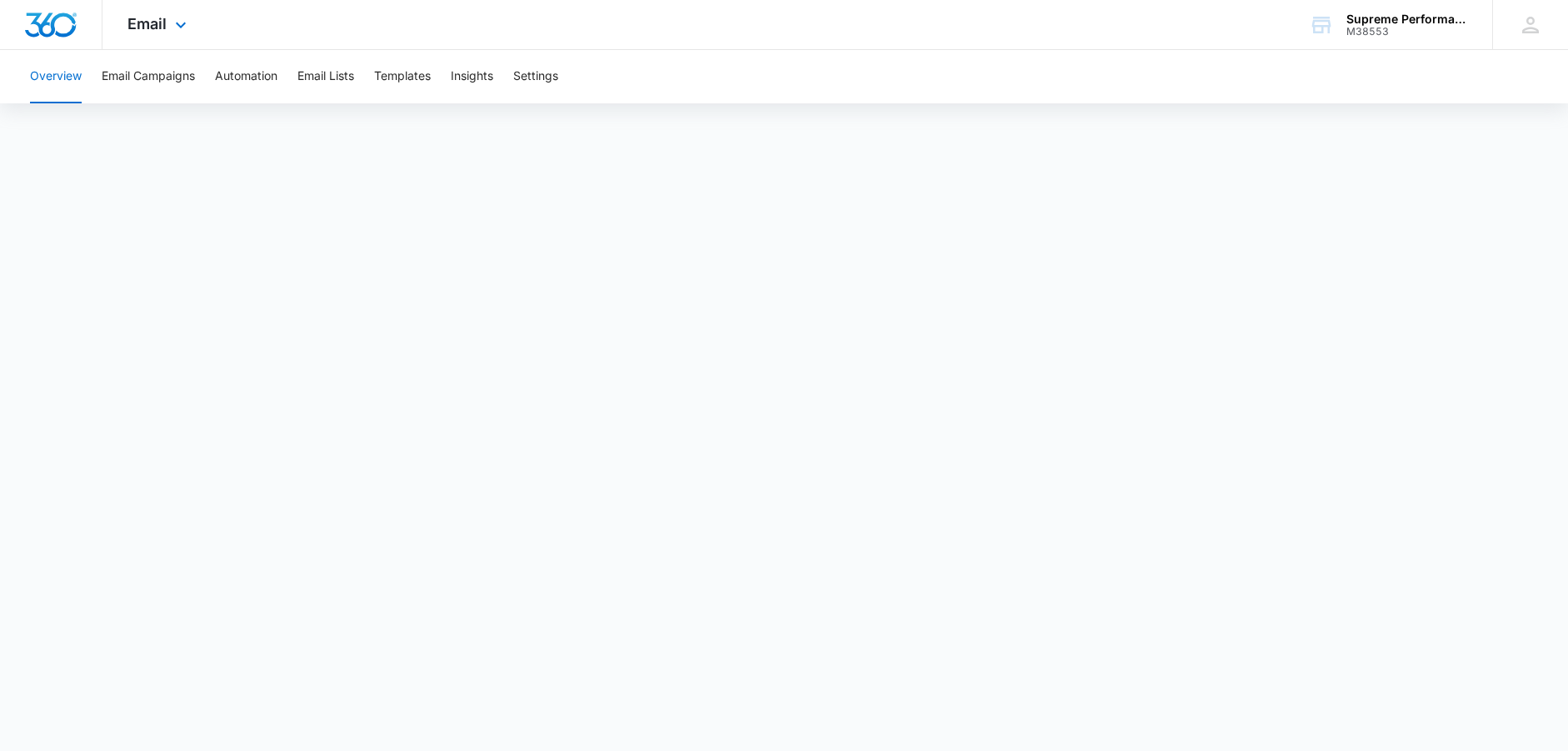
click at [169, 25] on div "Email Apps Reputation Websites Forms CRM Email Social Payments POS Content Ads …" at bounding box center [159, 24] width 113 height 49
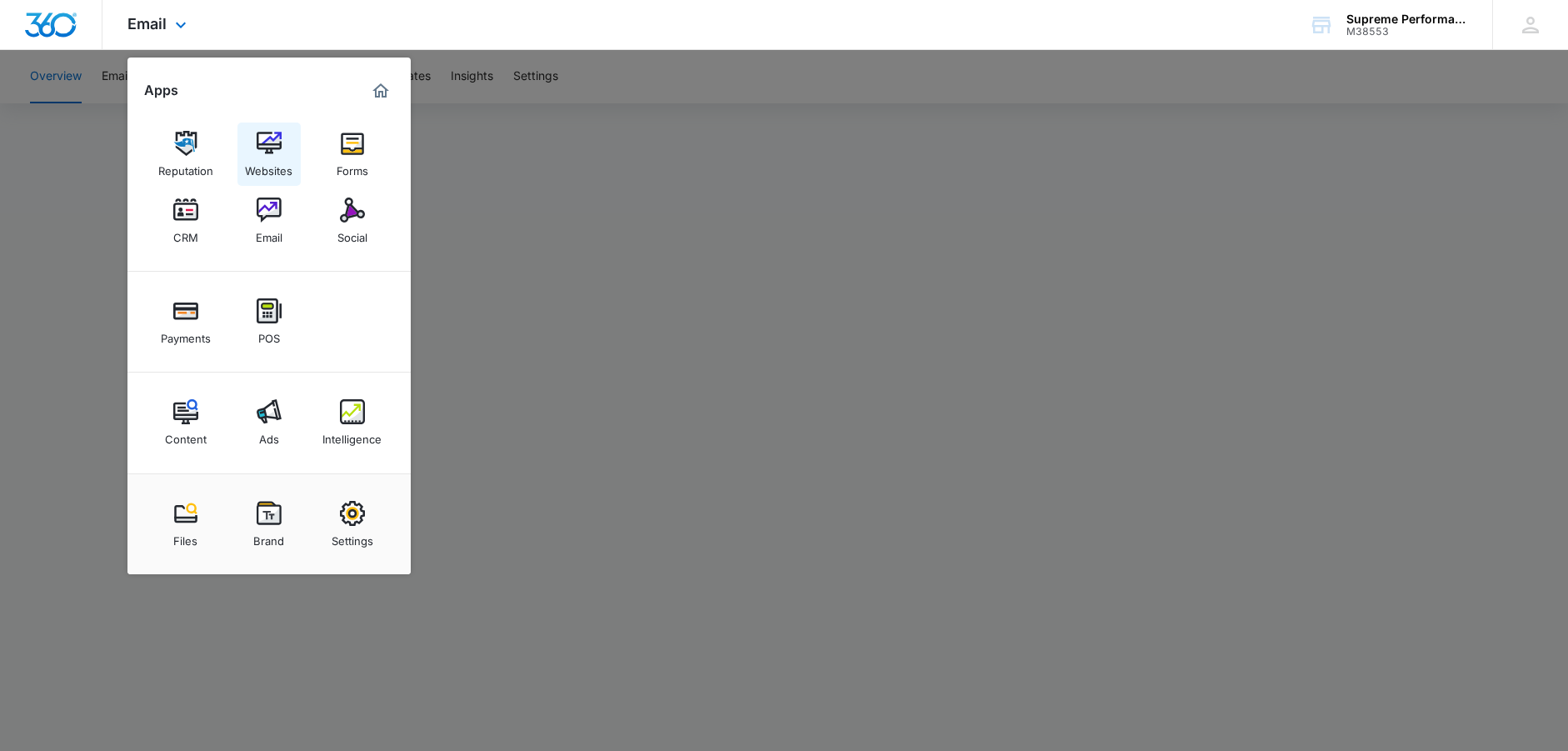
click at [261, 167] on div "Websites" at bounding box center [268, 166] width 47 height 22
